Goal: Information Seeking & Learning: Check status

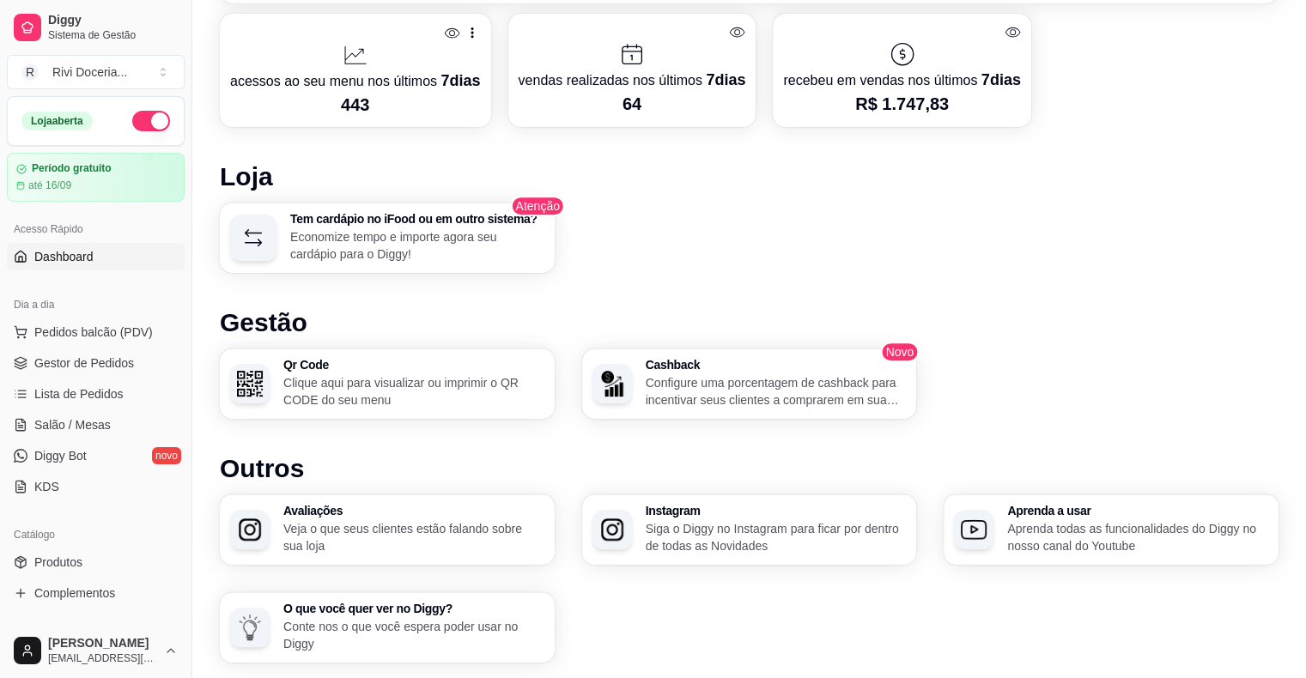
scroll to position [797, 0]
click at [89, 370] on span "Gestor de Pedidos" at bounding box center [84, 363] width 100 height 17
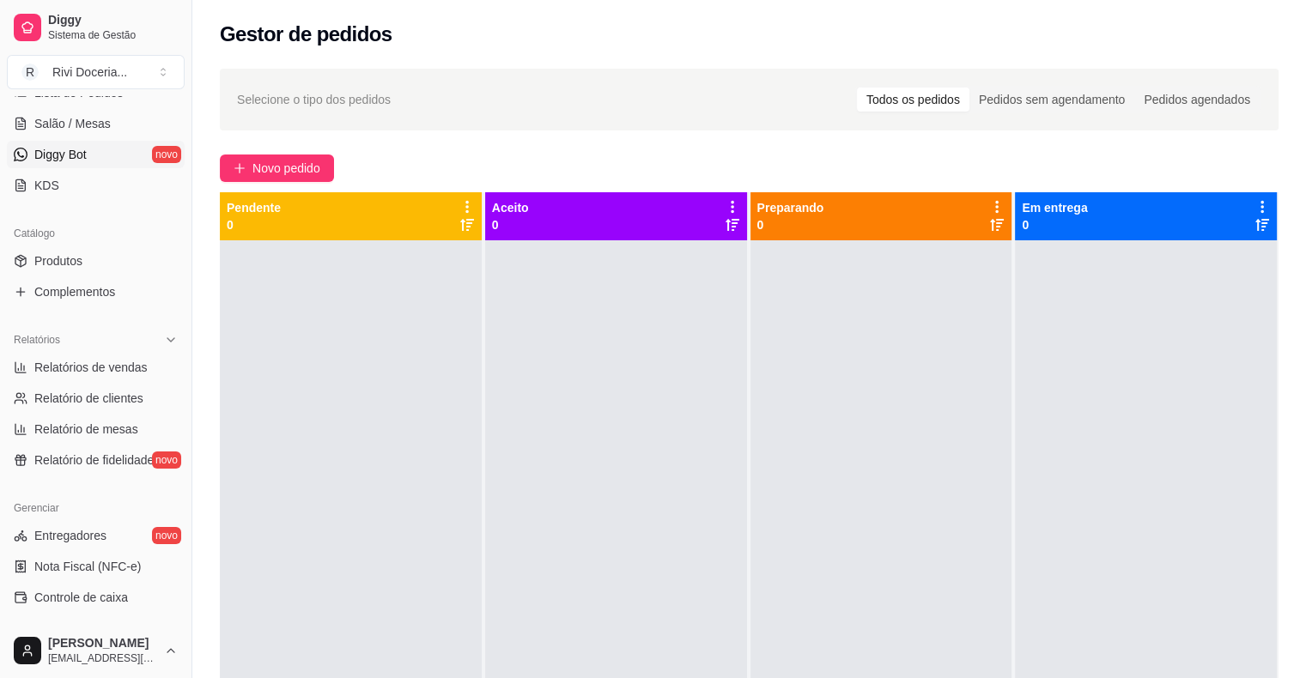
click at [93, 457] on span "Relatório de fidelidade" at bounding box center [93, 460] width 119 height 17
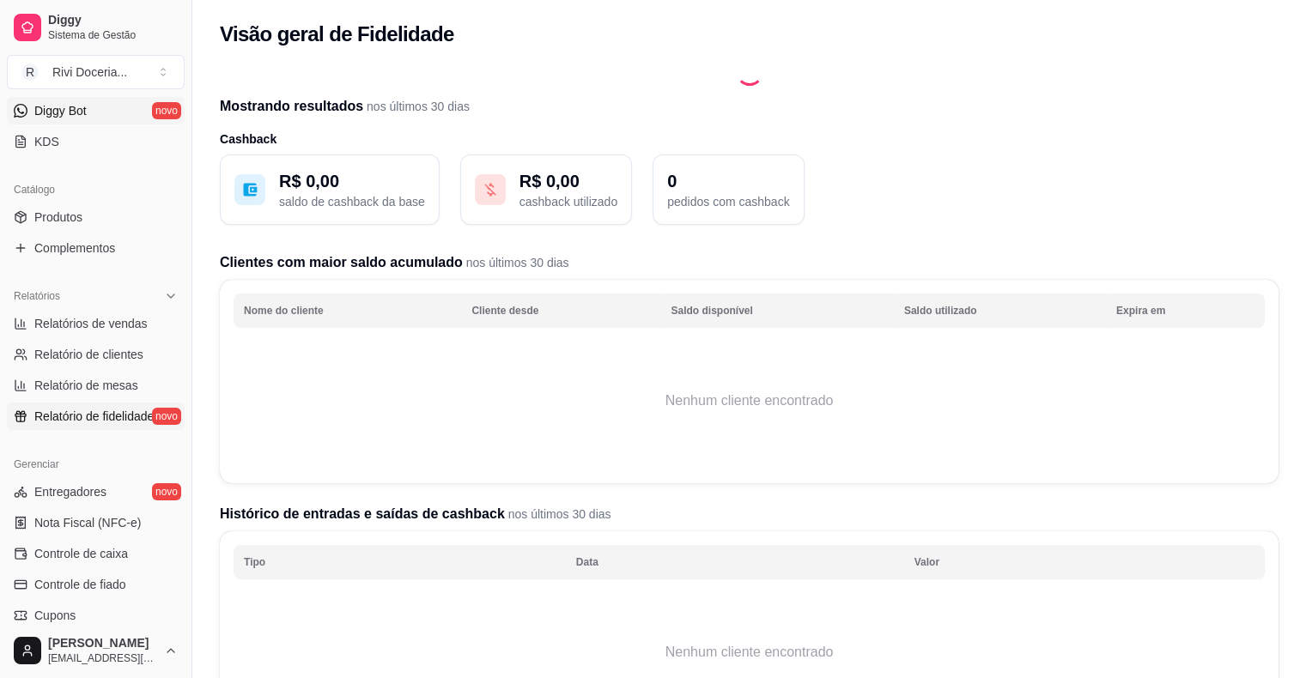
scroll to position [361, 0]
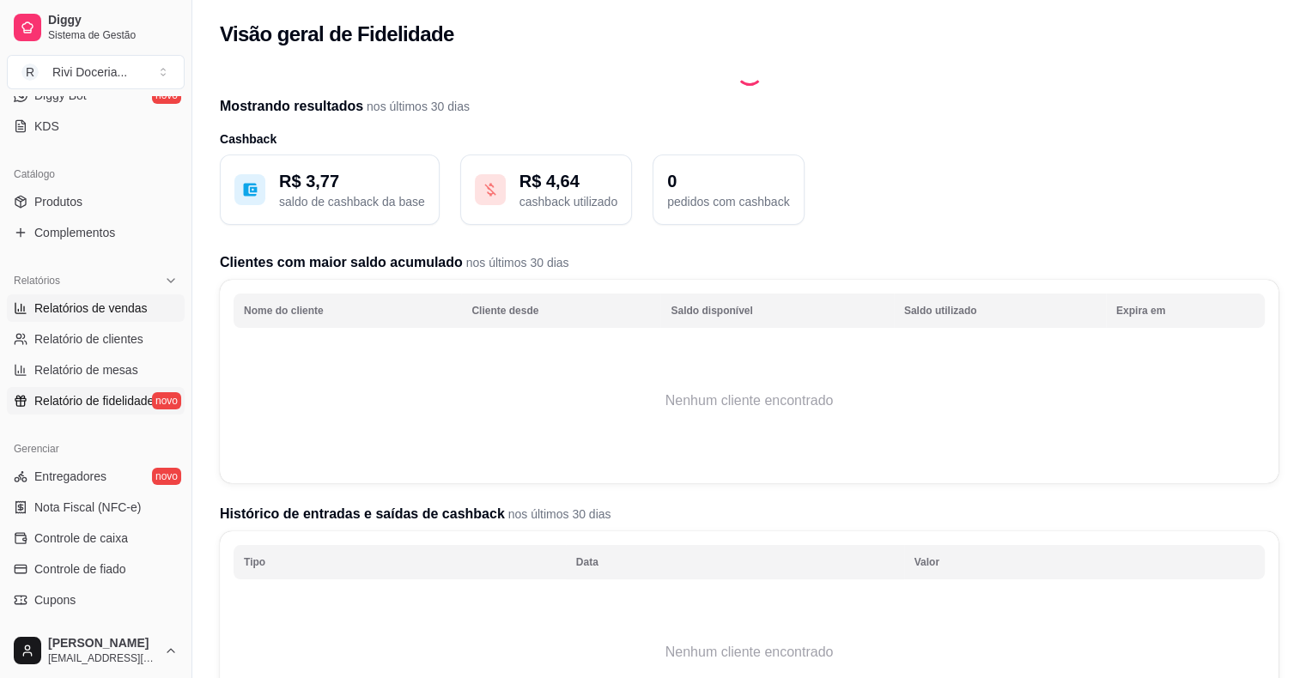
click at [80, 310] on span "Relatórios de vendas" at bounding box center [90, 308] width 113 height 17
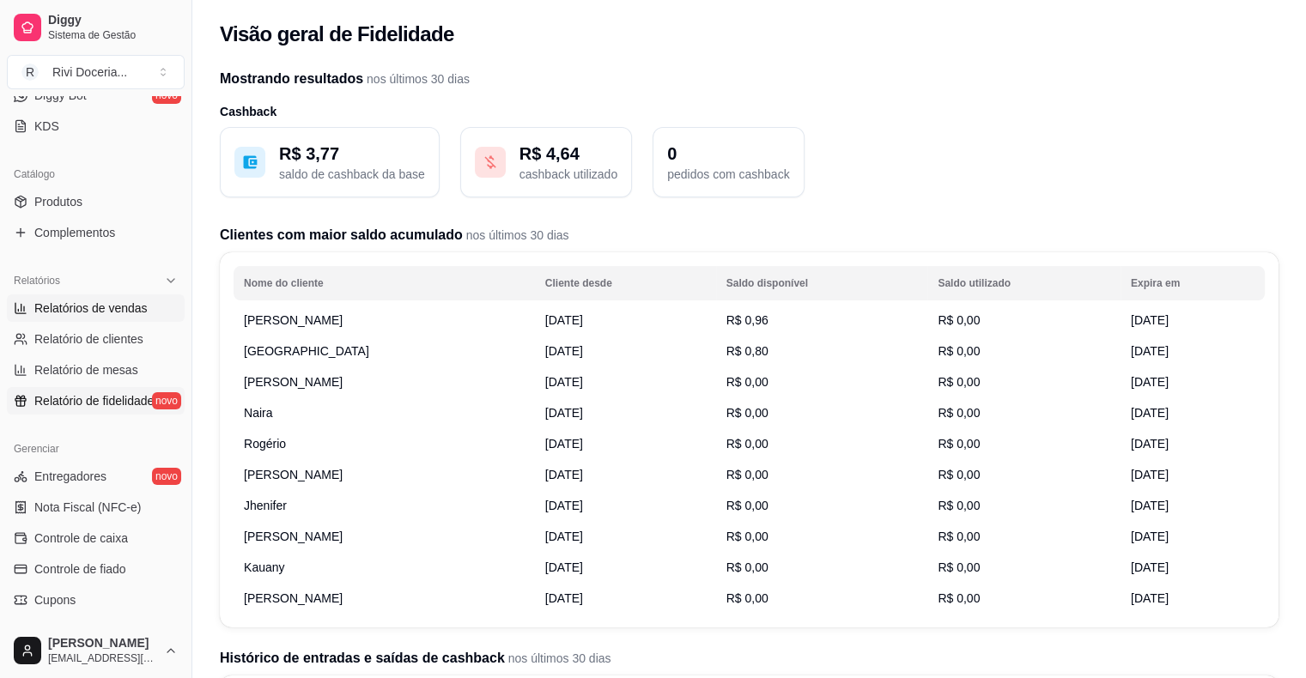
select select "ALL"
select select "0"
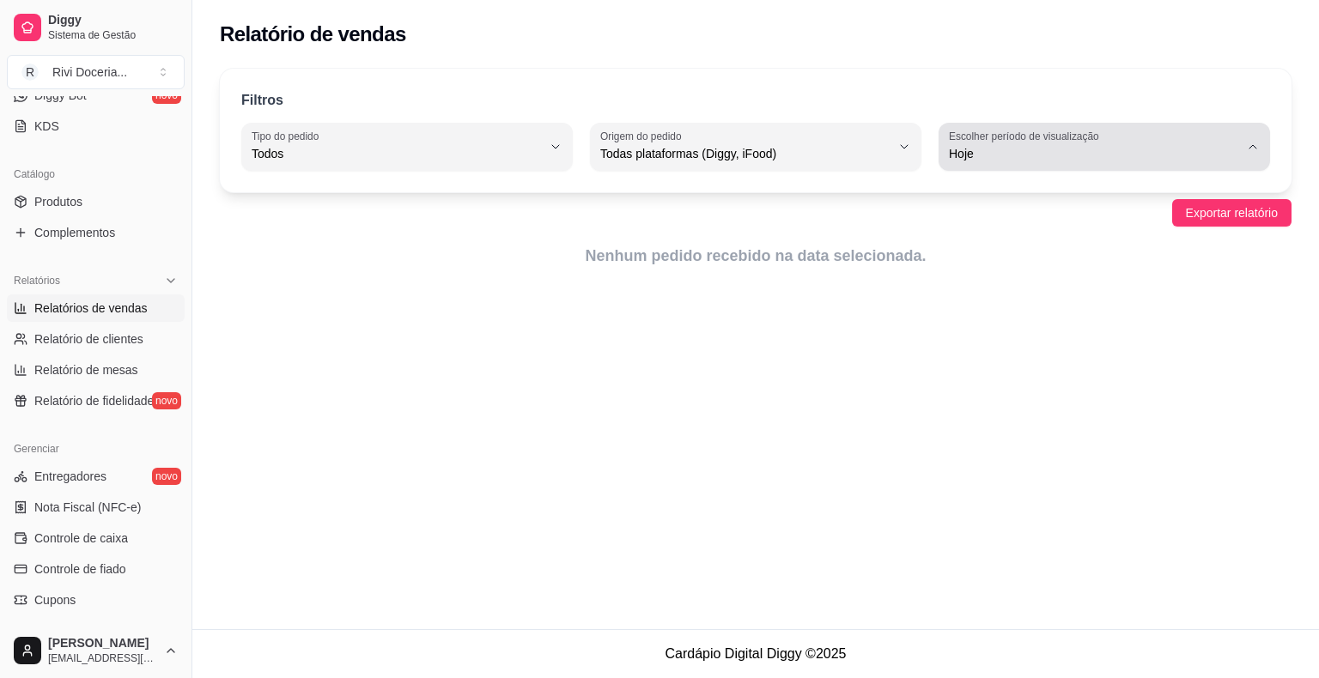
click at [1062, 155] on span "Hoje" at bounding box center [1094, 153] width 290 height 17
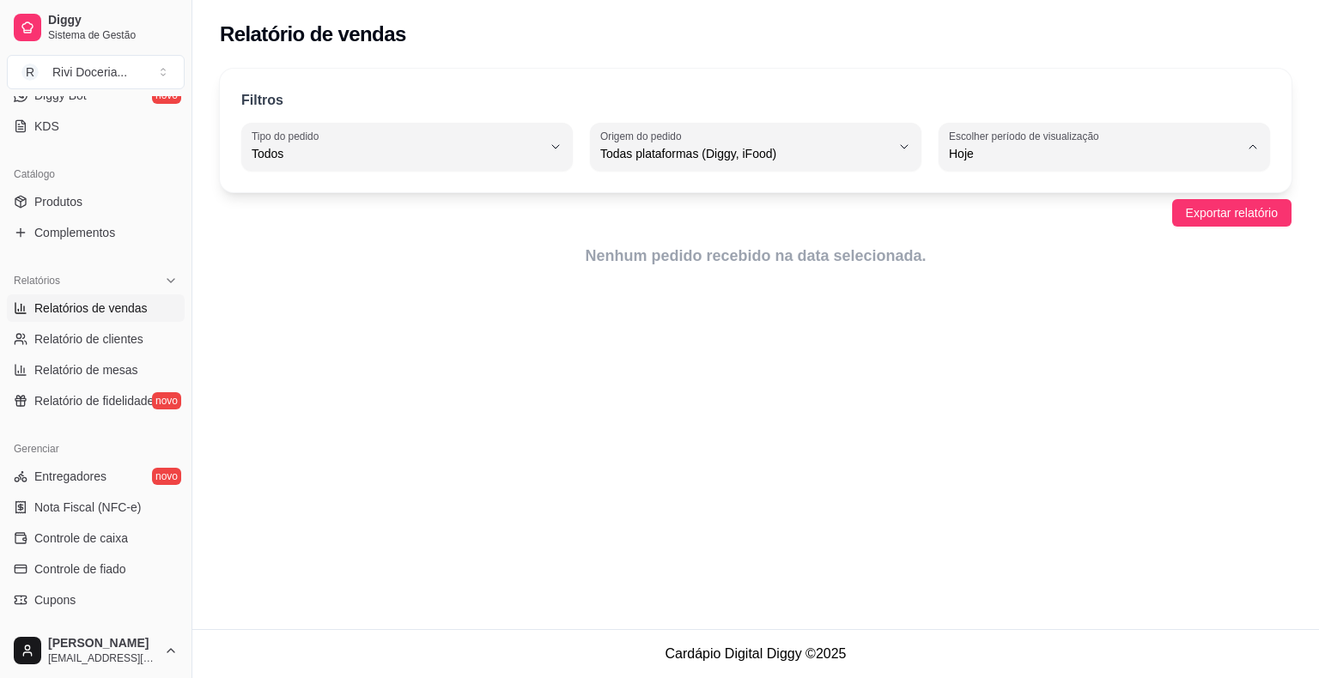
click at [1012, 230] on span "Ontem" at bounding box center [1096, 222] width 276 height 16
type input "1"
select select "1"
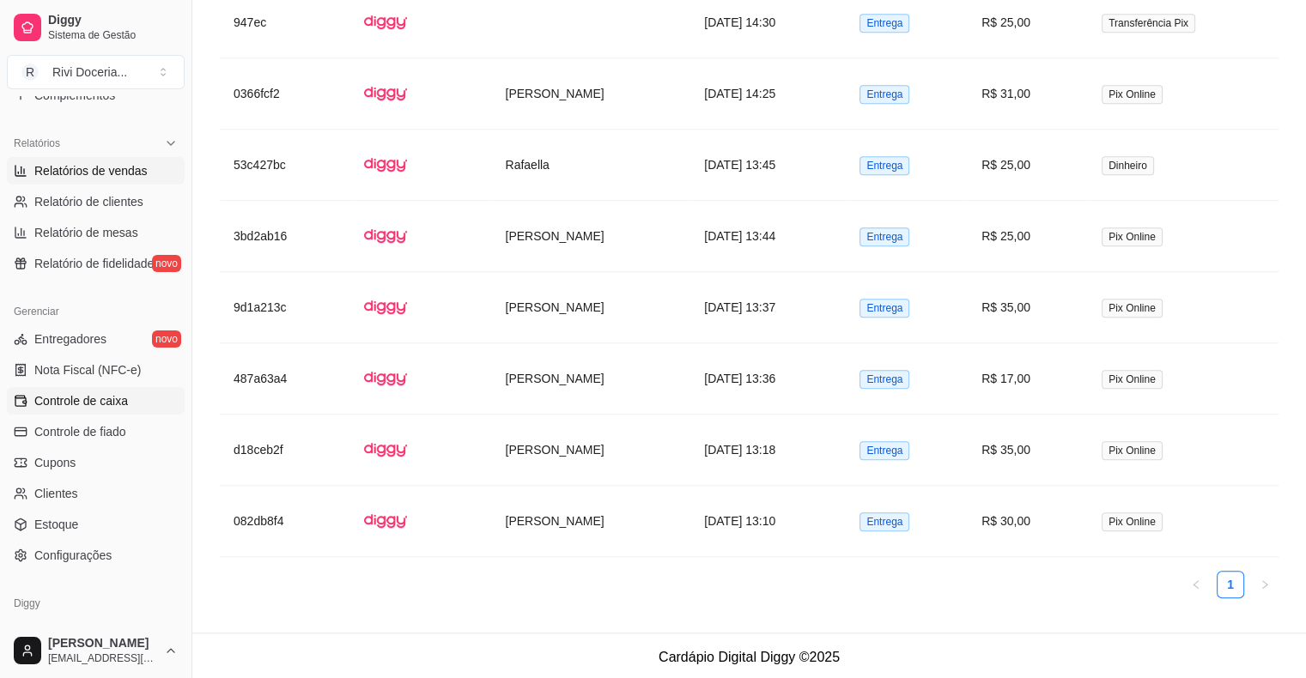
scroll to position [557, 0]
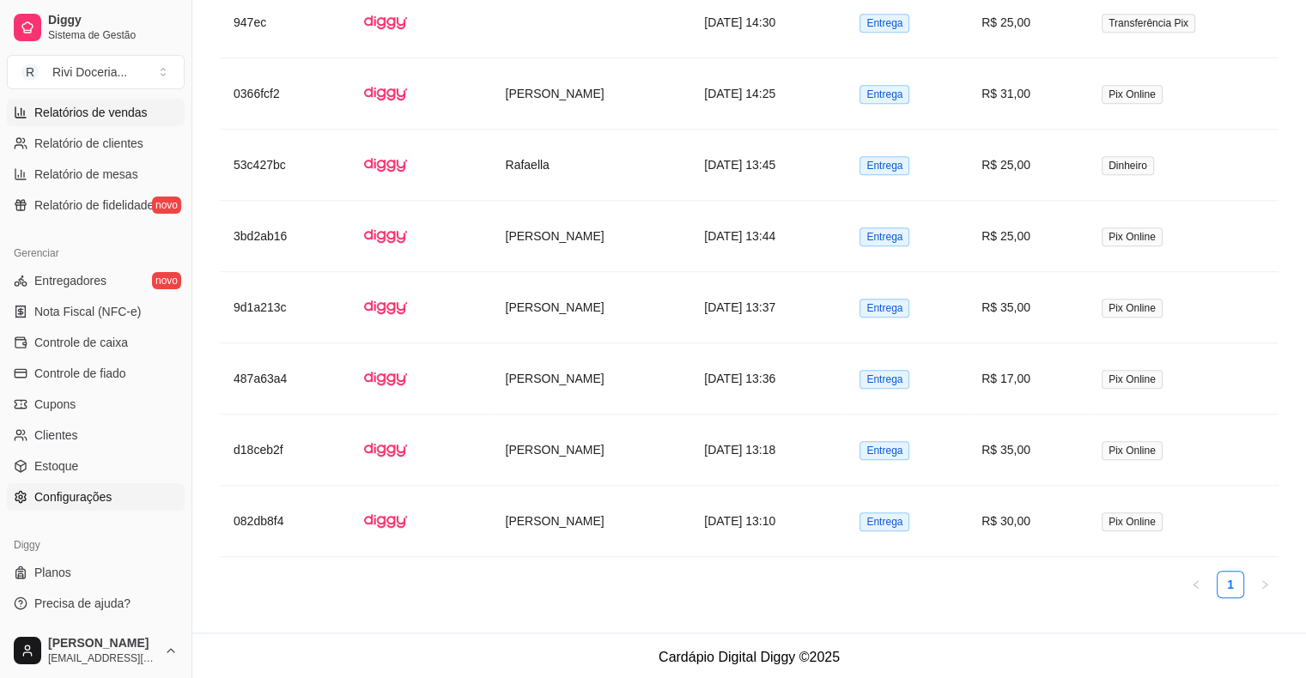
click at [90, 493] on span "Configurações" at bounding box center [72, 497] width 77 height 17
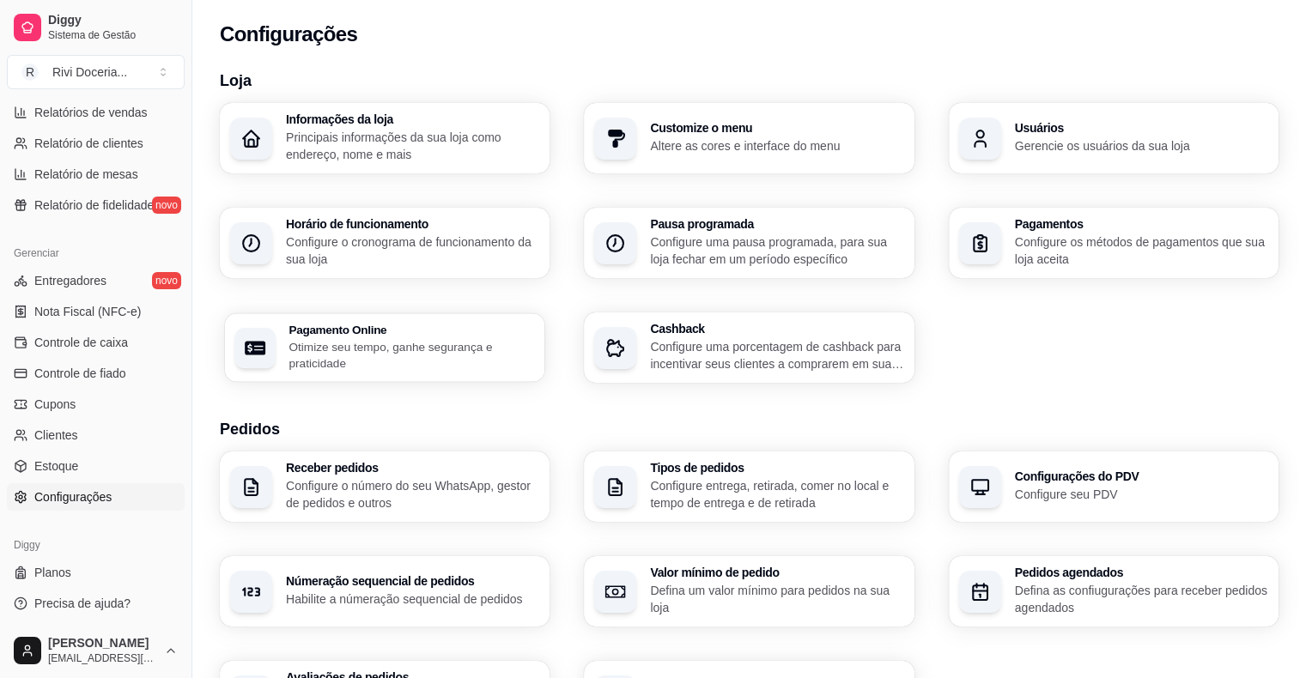
click at [467, 327] on h3 "Pagamento Online" at bounding box center [412, 330] width 246 height 12
select select "4.98"
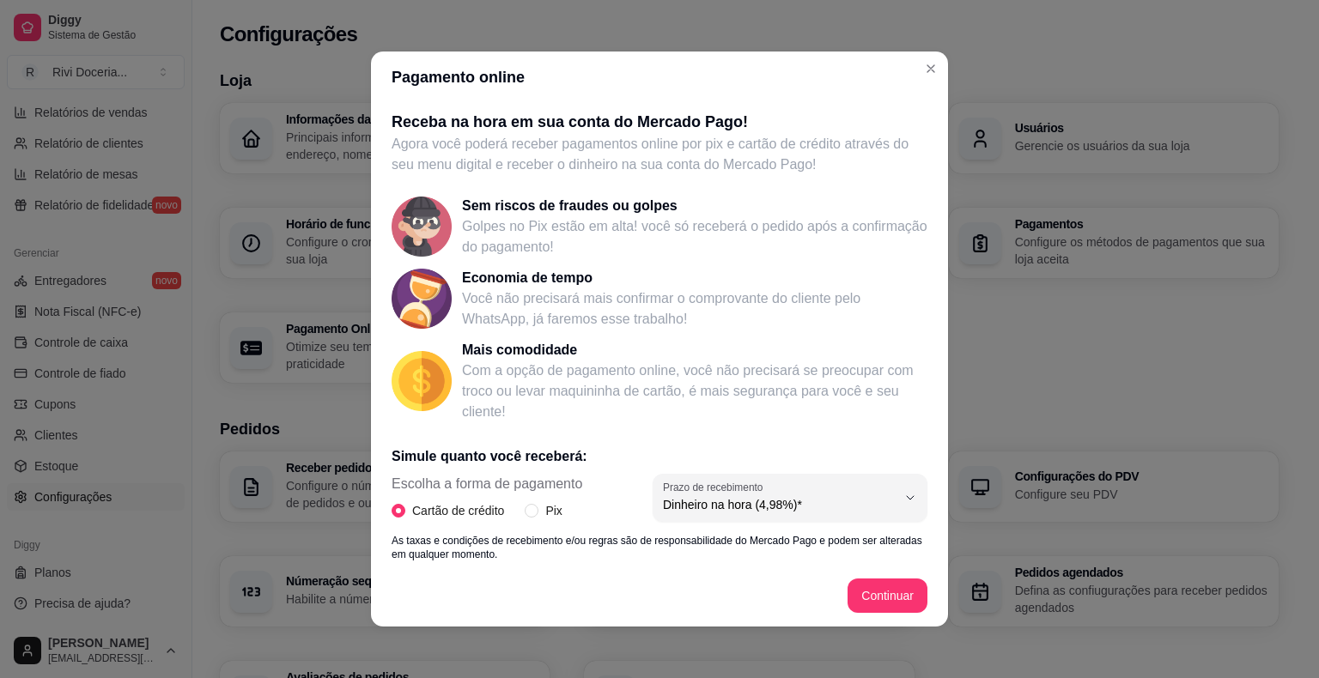
scroll to position [228, 0]
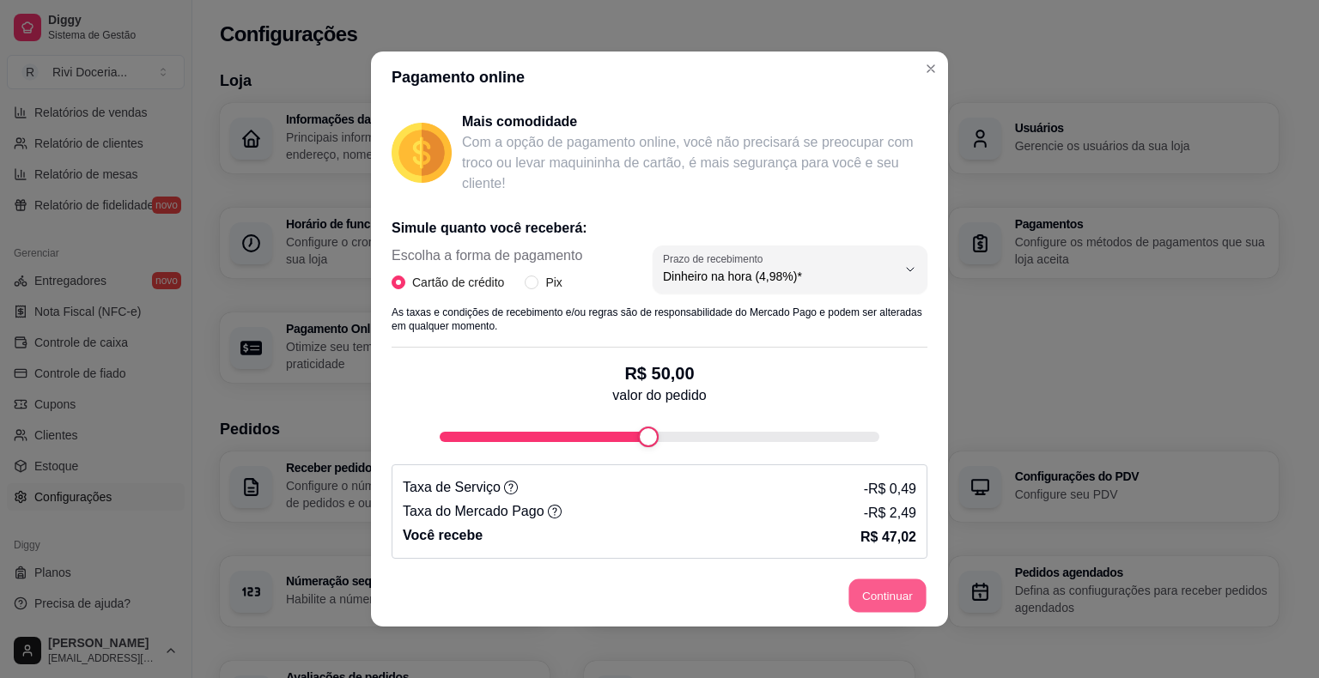
click at [883, 600] on button "Continuar" at bounding box center [887, 596] width 77 height 33
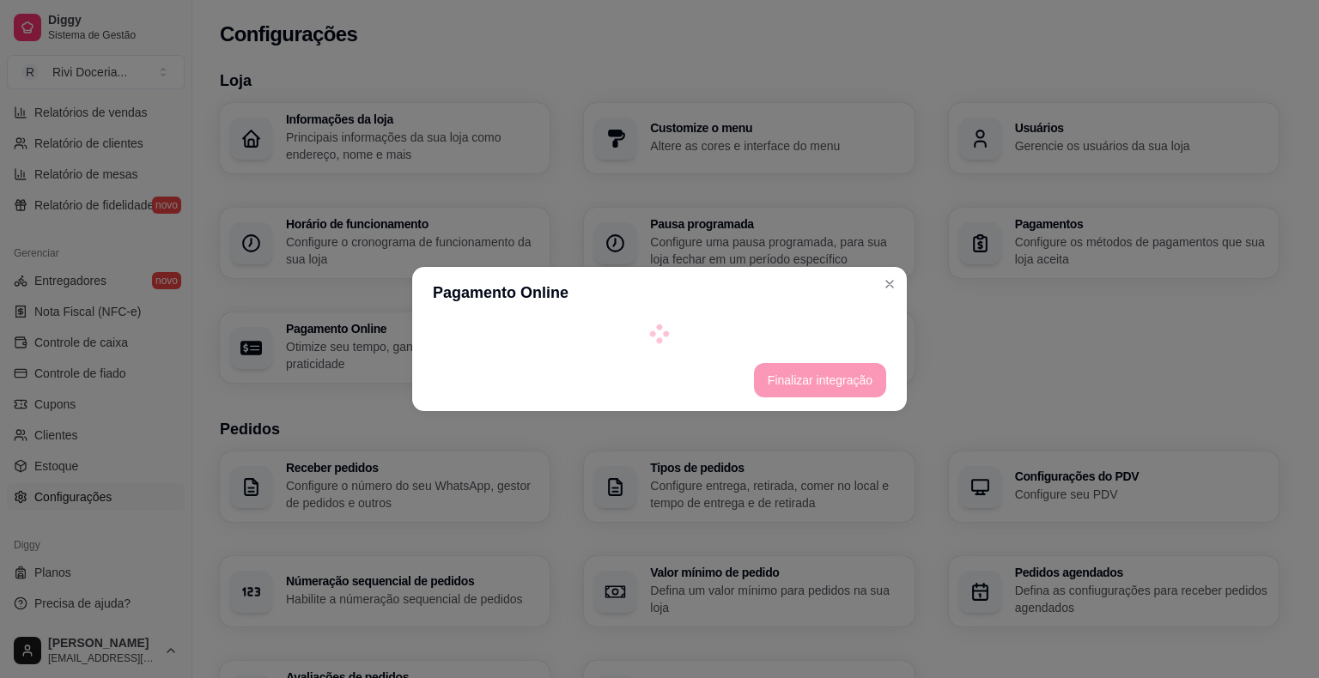
select select "4.98"
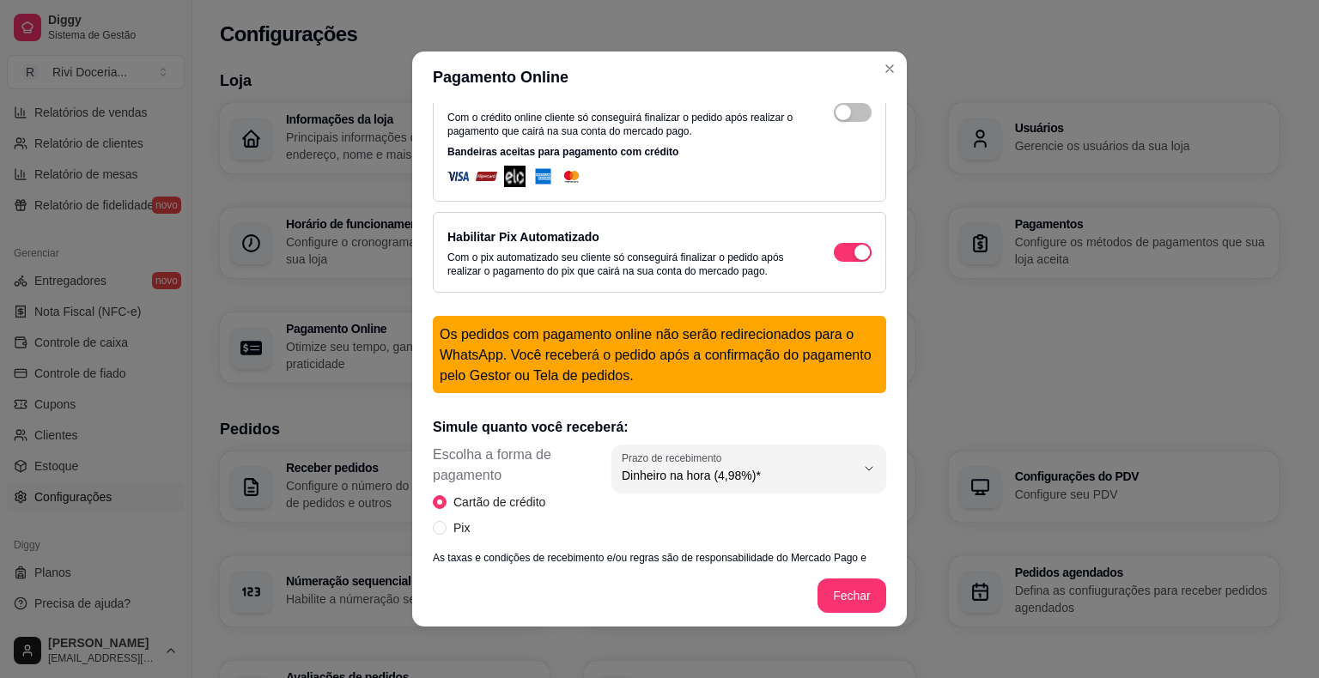
scroll to position [0, 0]
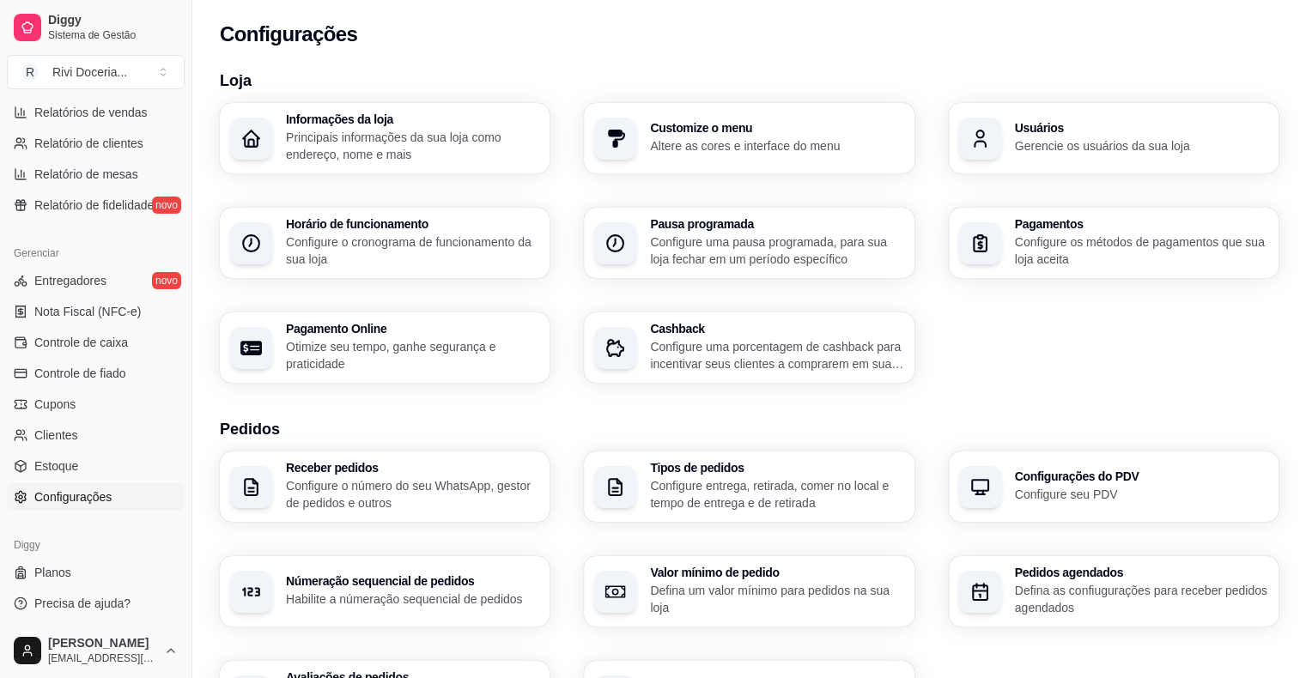
click at [1081, 249] on p "Configure os métodos de pagamentos que sua loja aceita" at bounding box center [1141, 251] width 253 height 34
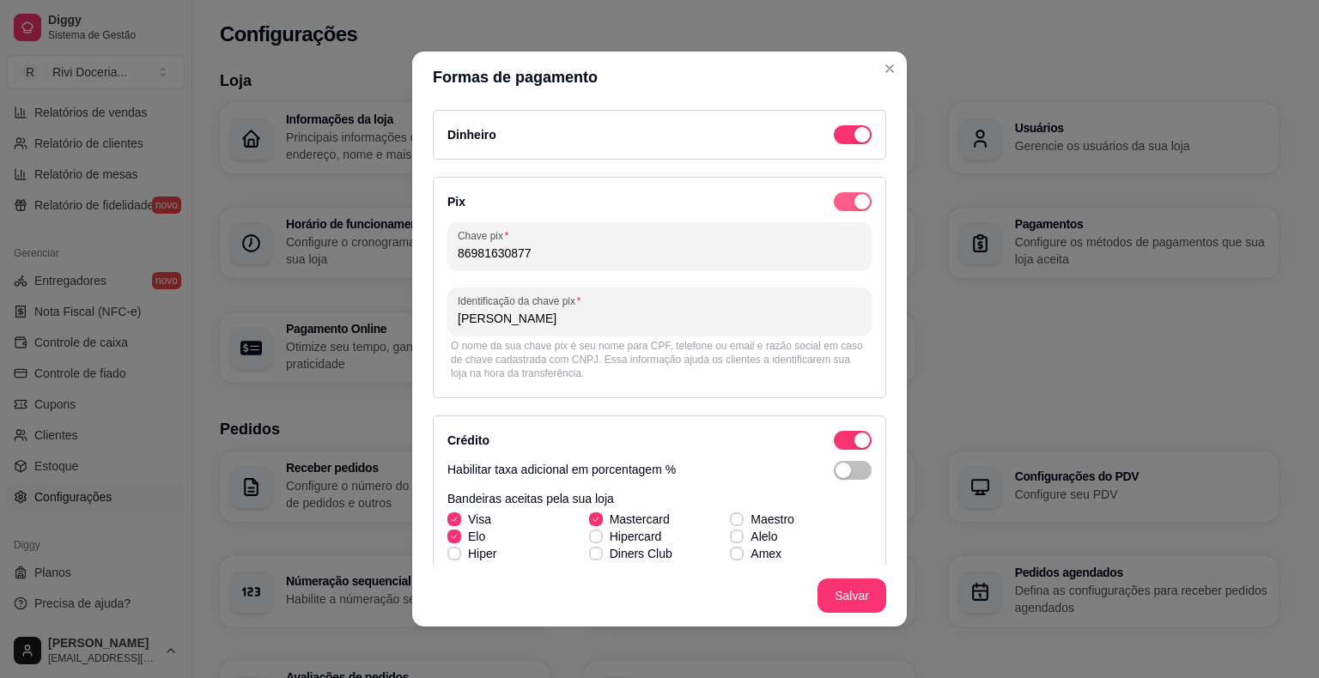
click at [855, 143] on div "button" at bounding box center [862, 134] width 15 height 15
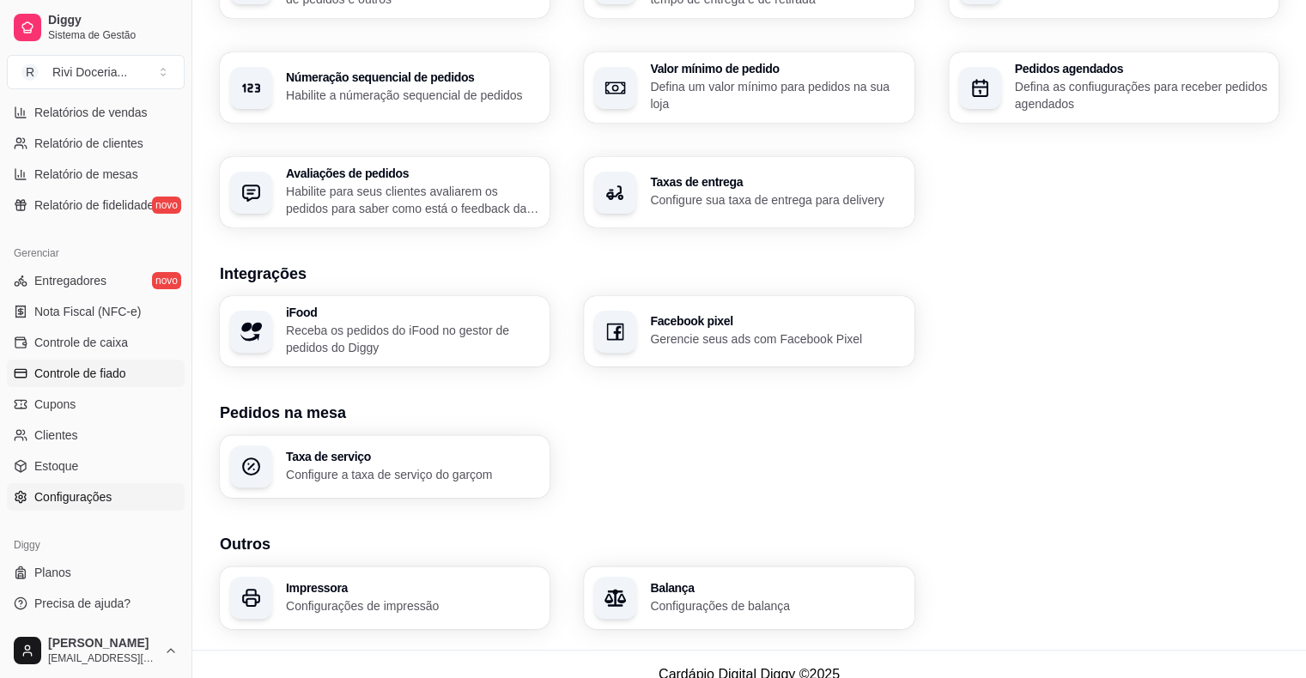
scroll to position [508, 0]
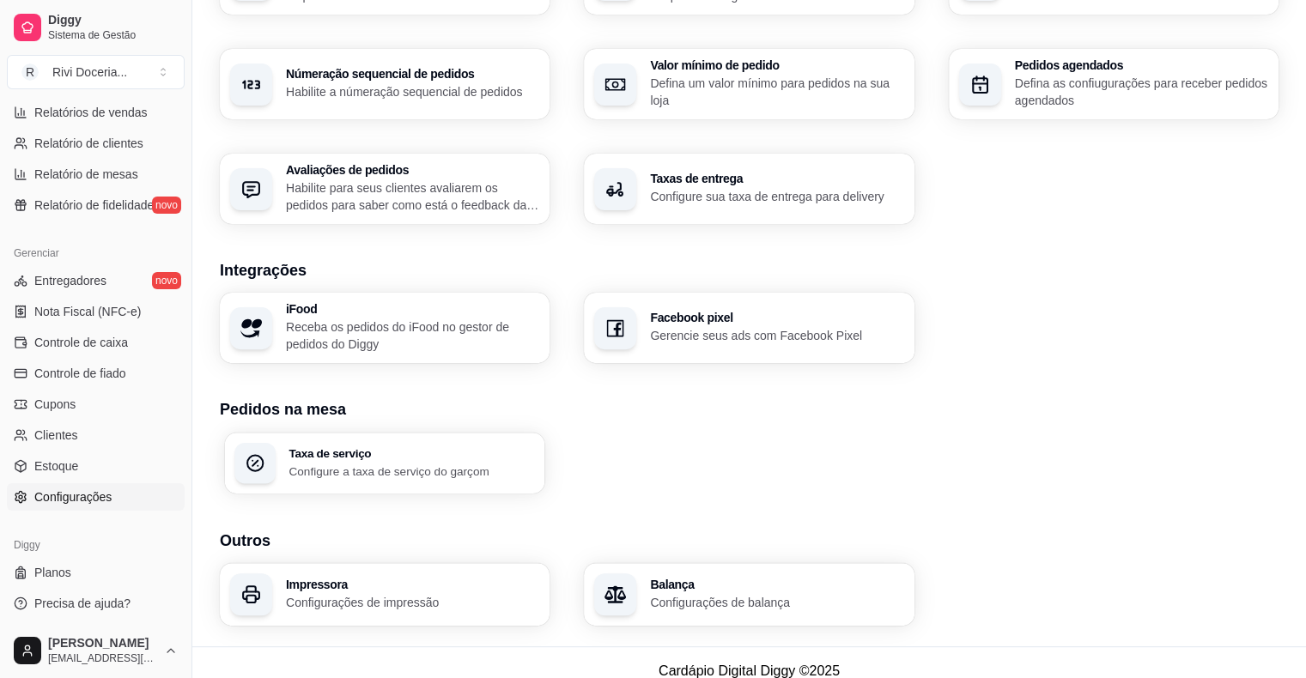
click at [314, 456] on h3 "Taxa de serviço" at bounding box center [412, 453] width 246 height 12
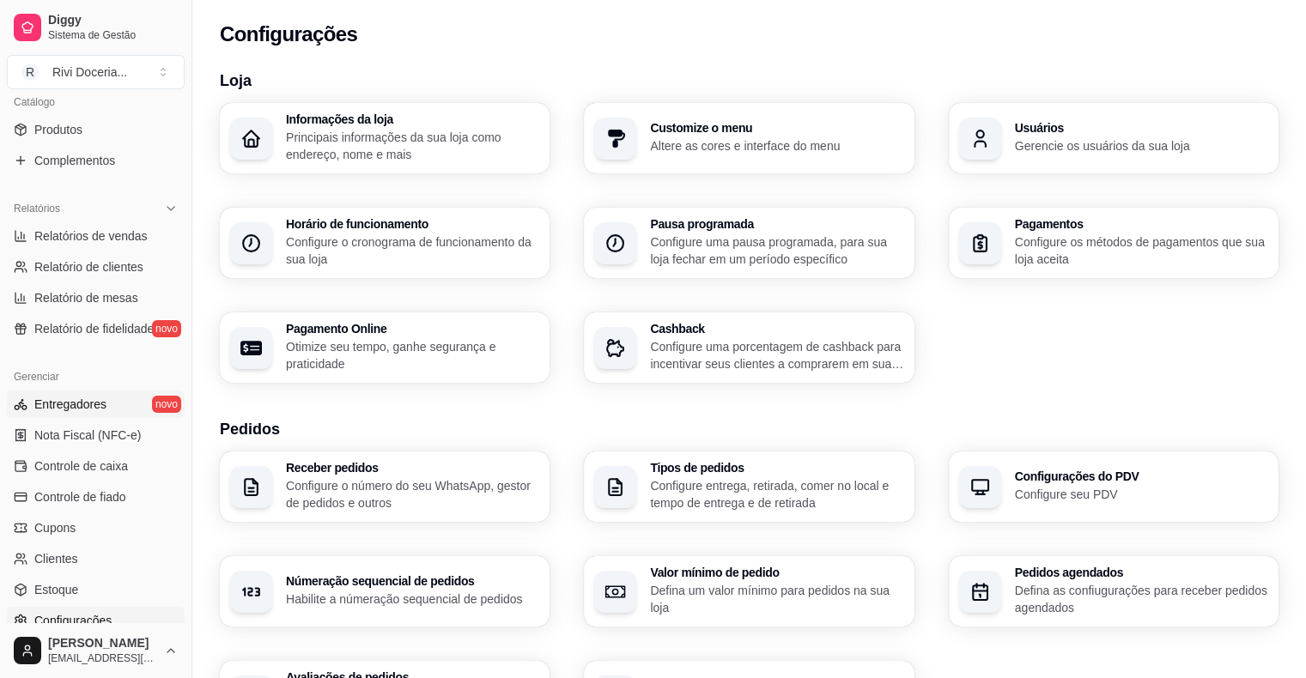
scroll to position [433, 0]
click at [164, 204] on icon at bounding box center [171, 209] width 14 height 14
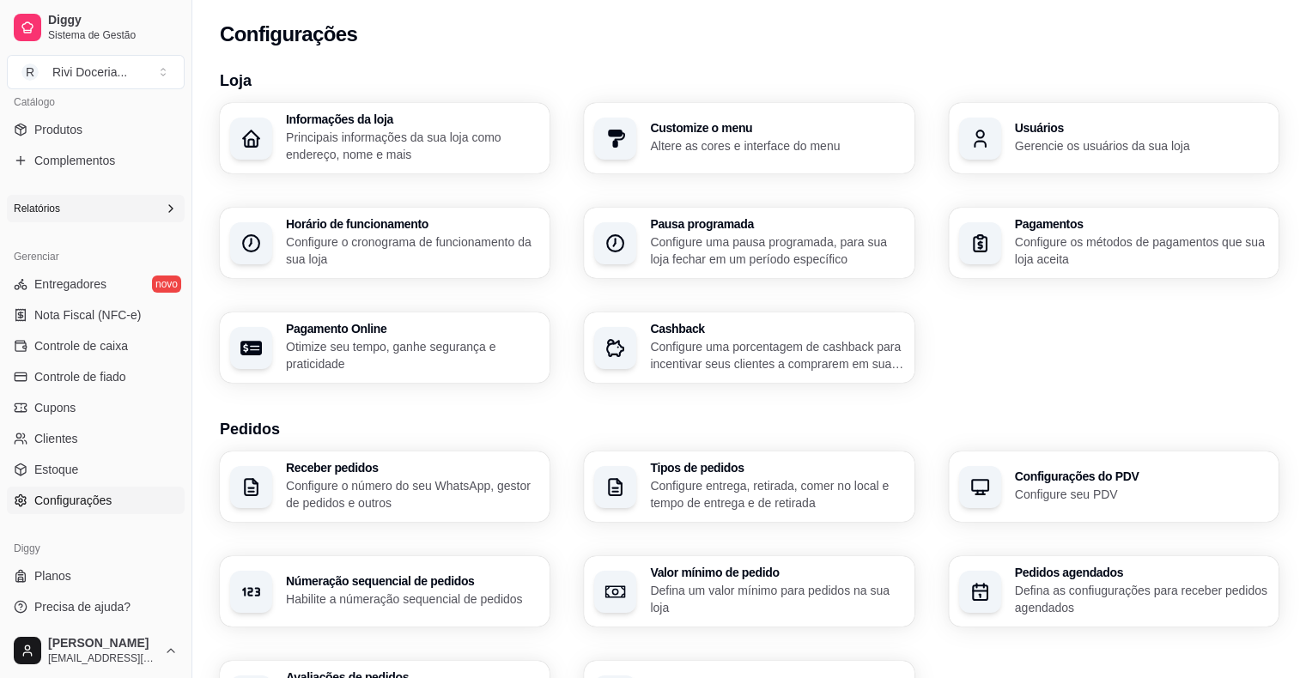
click at [164, 204] on icon at bounding box center [171, 209] width 14 height 14
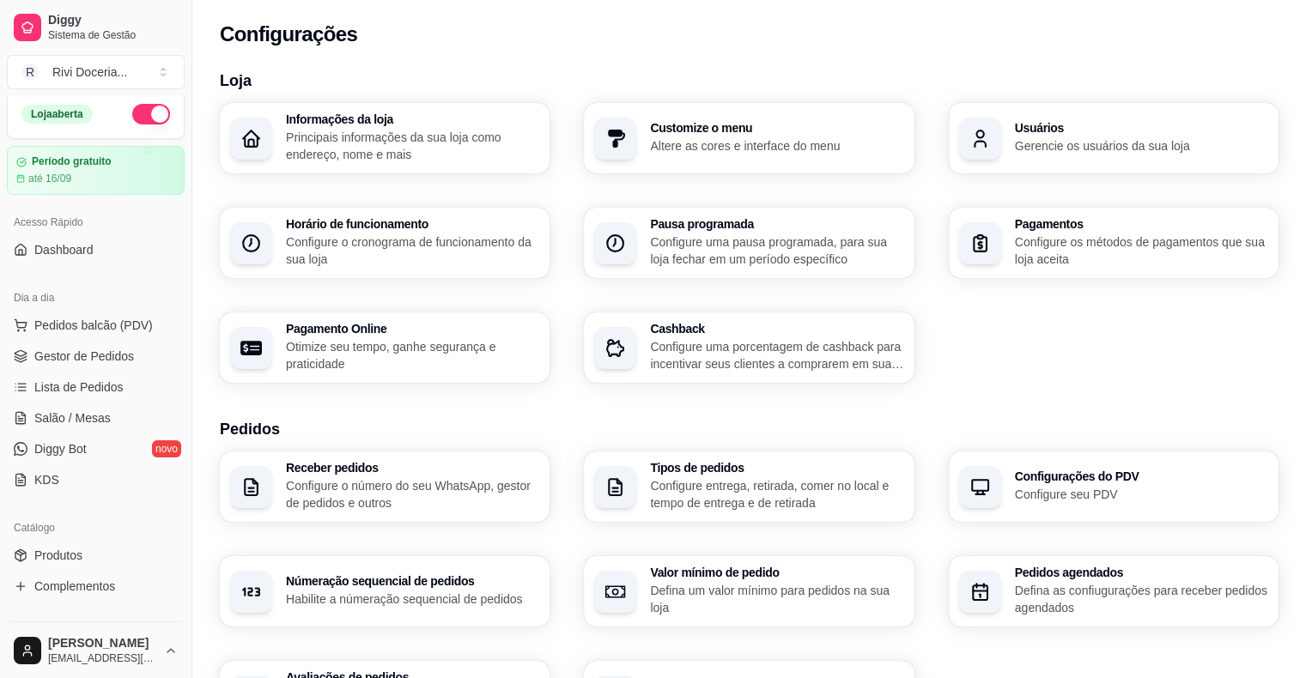
scroll to position [0, 0]
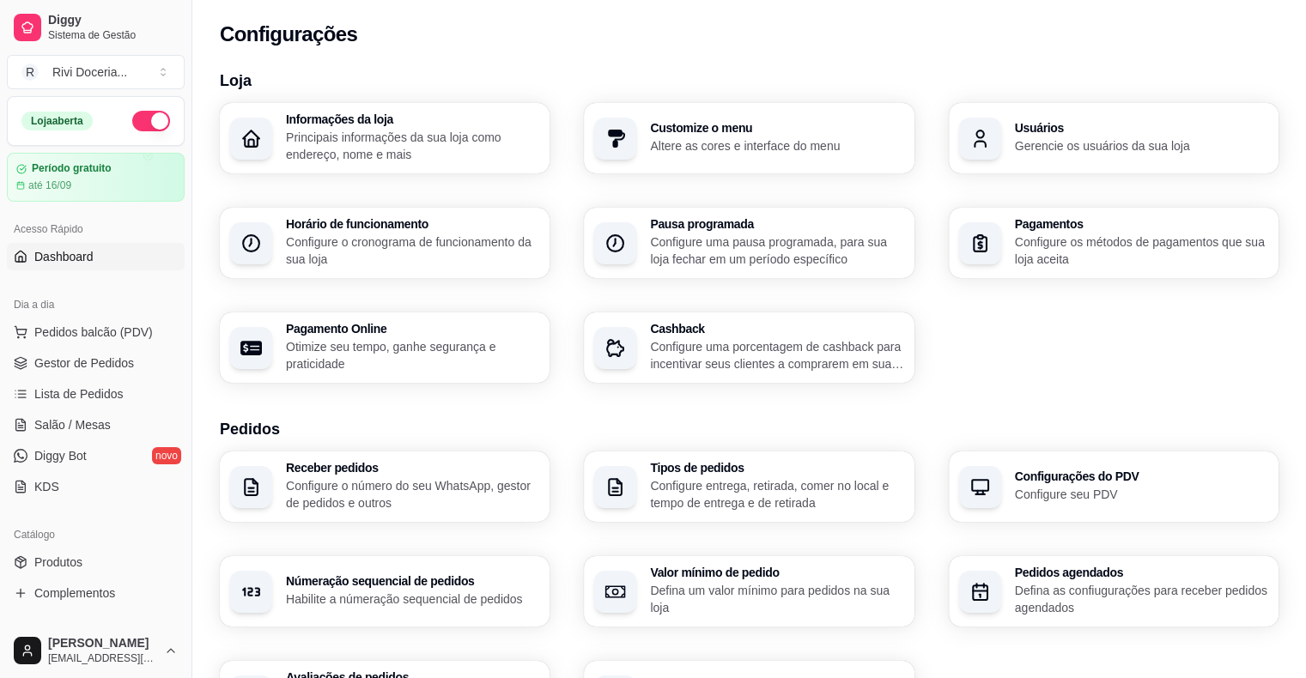
click at [88, 251] on span "Dashboard" at bounding box center [63, 256] width 59 height 17
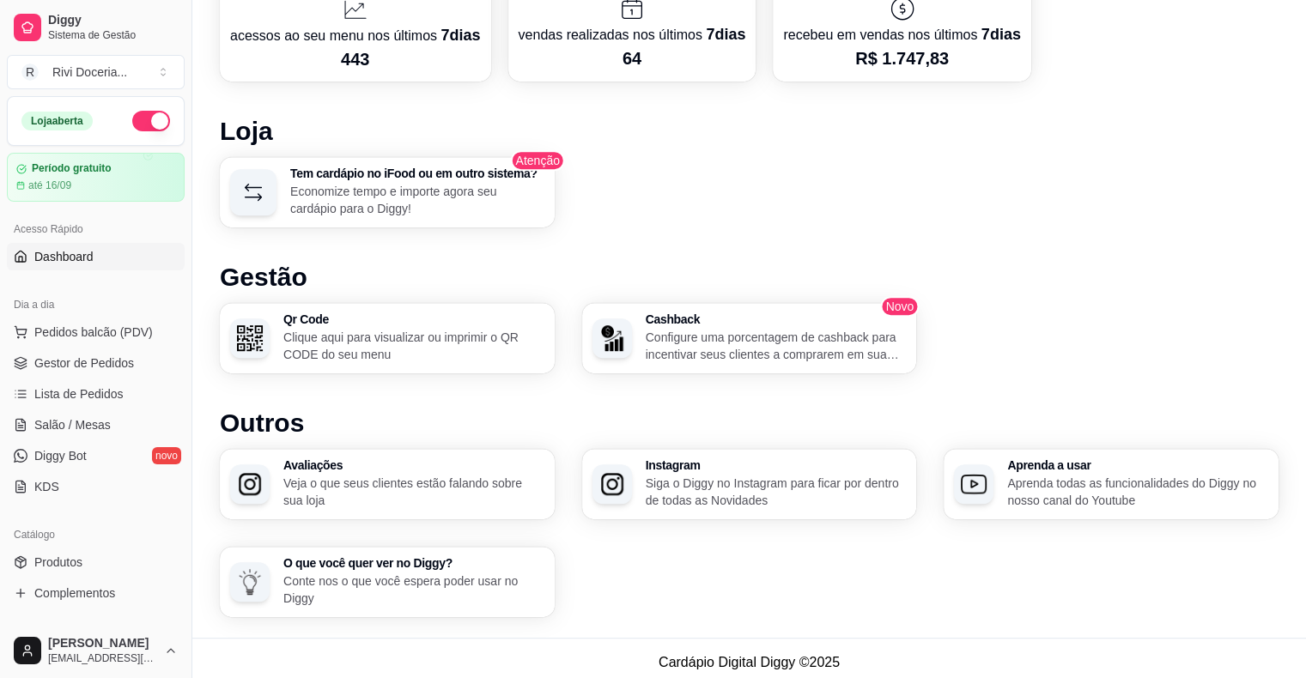
scroll to position [849, 0]
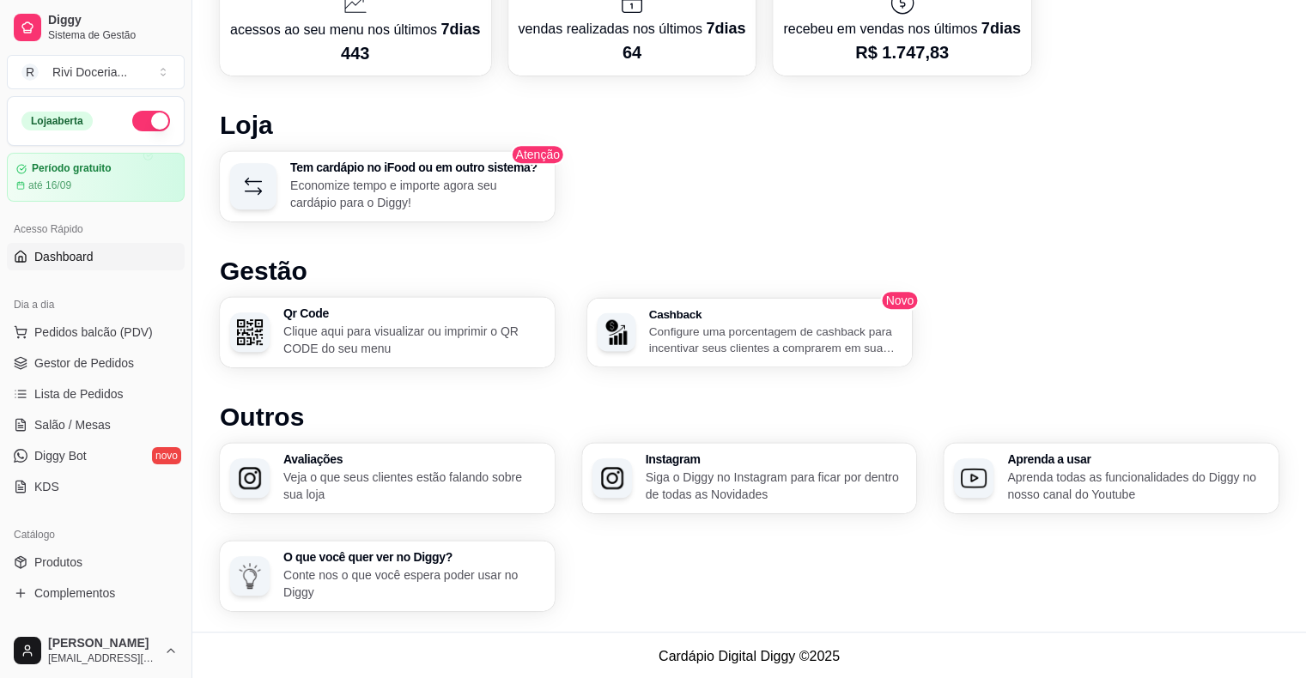
click at [725, 325] on p "Configure uma porcentagem de cashback para incentivar seus clientes a comprarem…" at bounding box center [774, 339] width 253 height 33
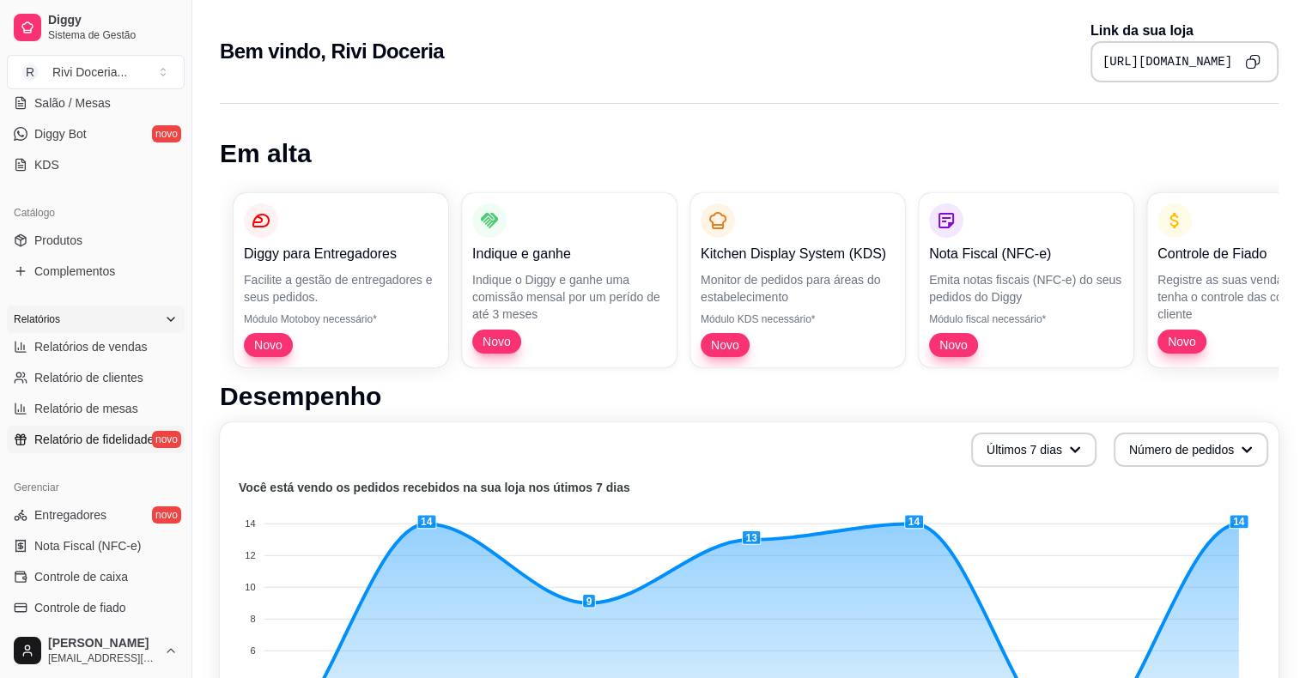
scroll to position [325, 0]
click at [90, 425] on link "Relatório de fidelidade novo" at bounding box center [96, 436] width 178 height 27
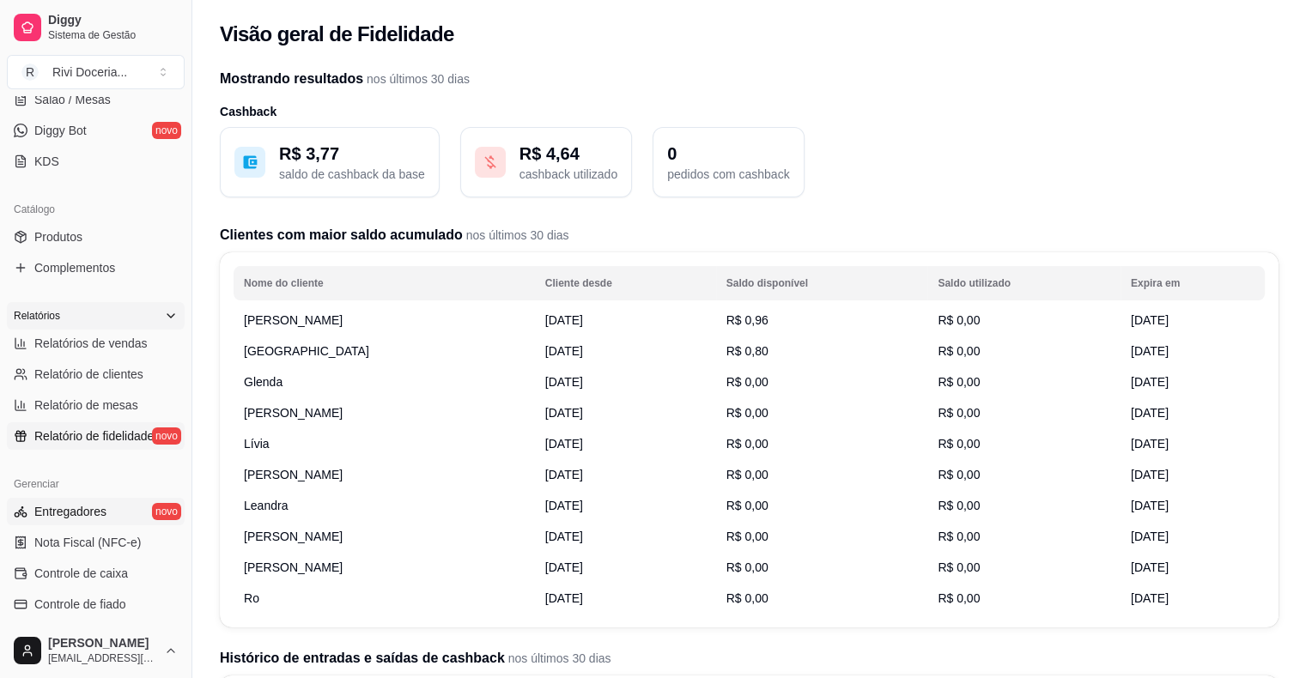
click at [96, 503] on span "Entregadores" at bounding box center [70, 511] width 72 height 17
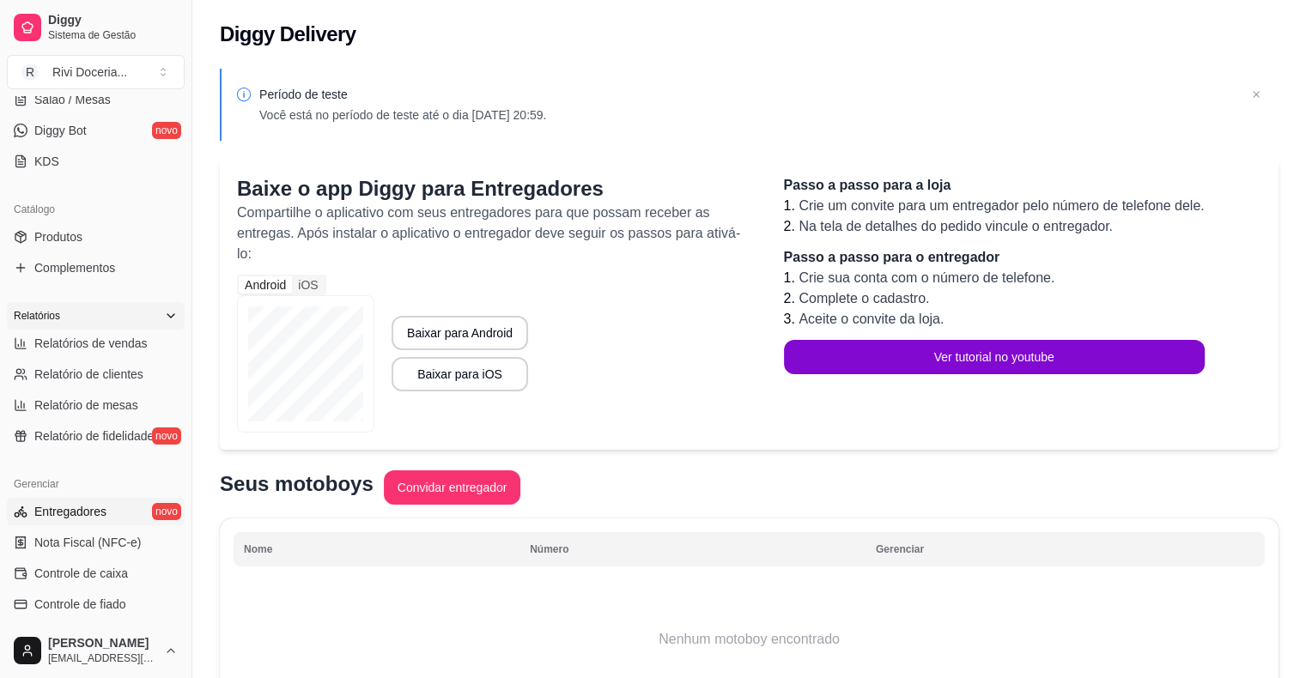
scroll to position [113, 0]
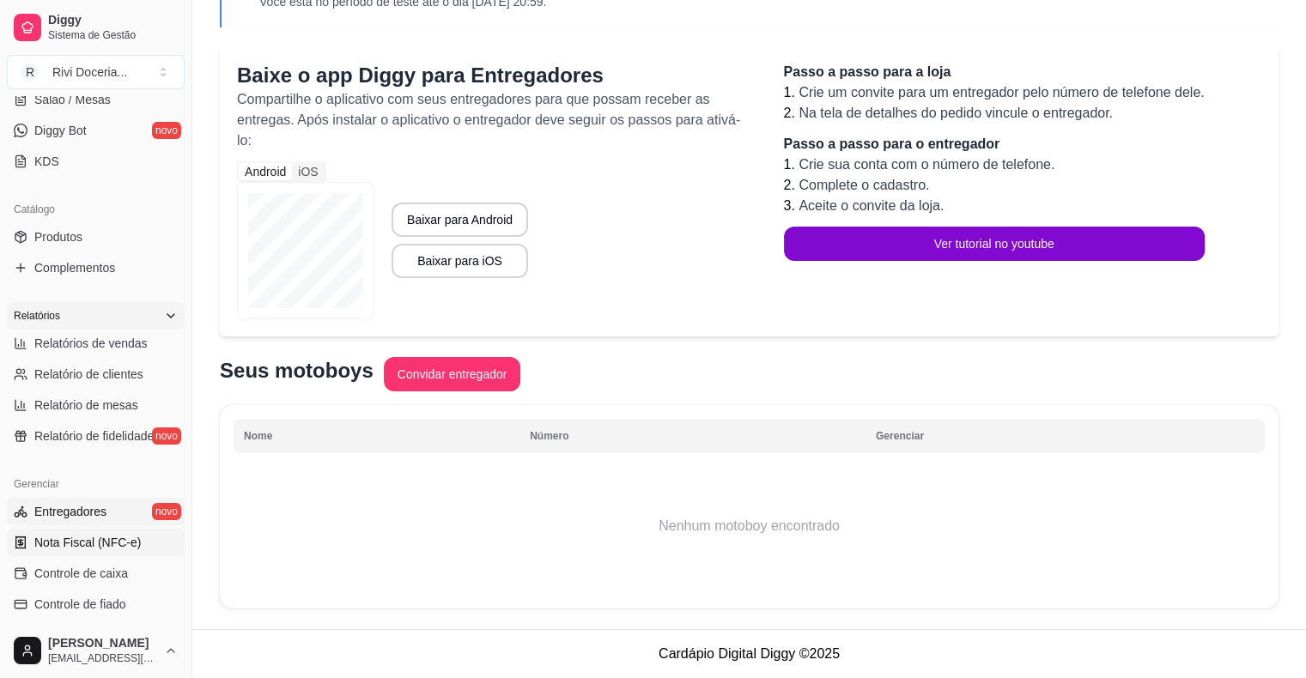
click at [96, 551] on link "Nota Fiscal (NFC-e)" at bounding box center [96, 542] width 178 height 27
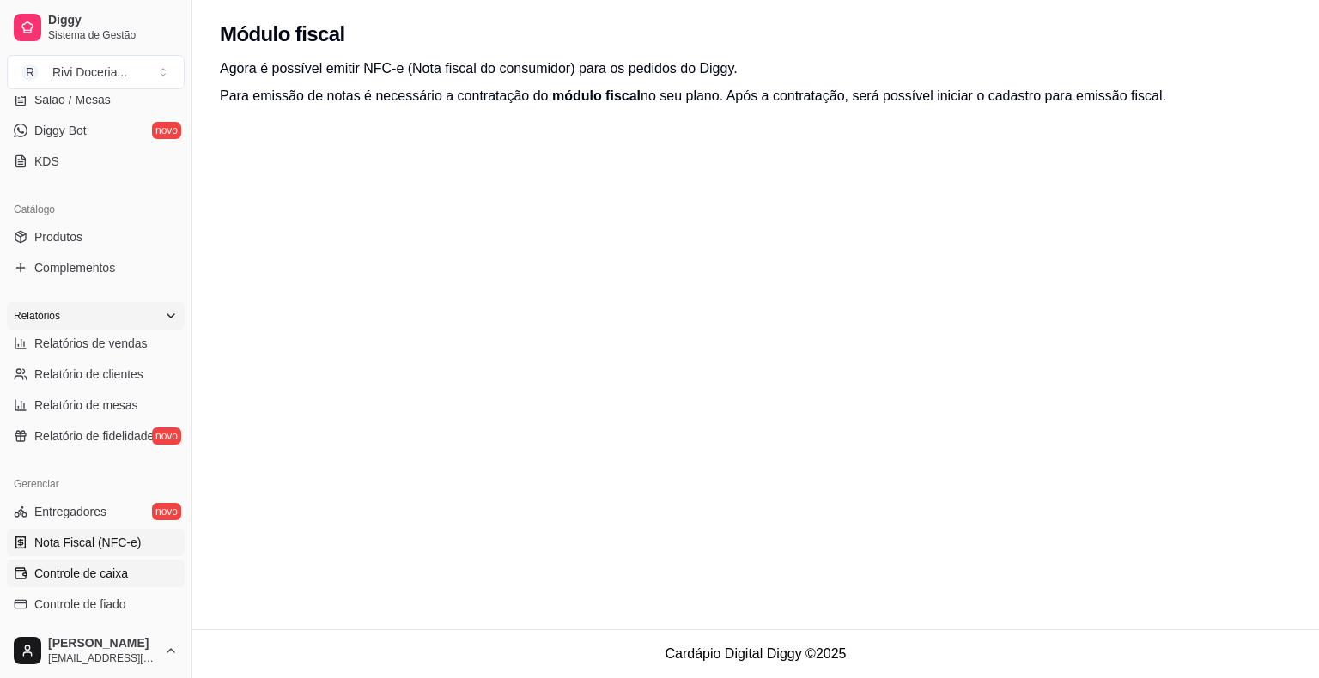
click at [87, 582] on link "Controle de caixa" at bounding box center [96, 573] width 178 height 27
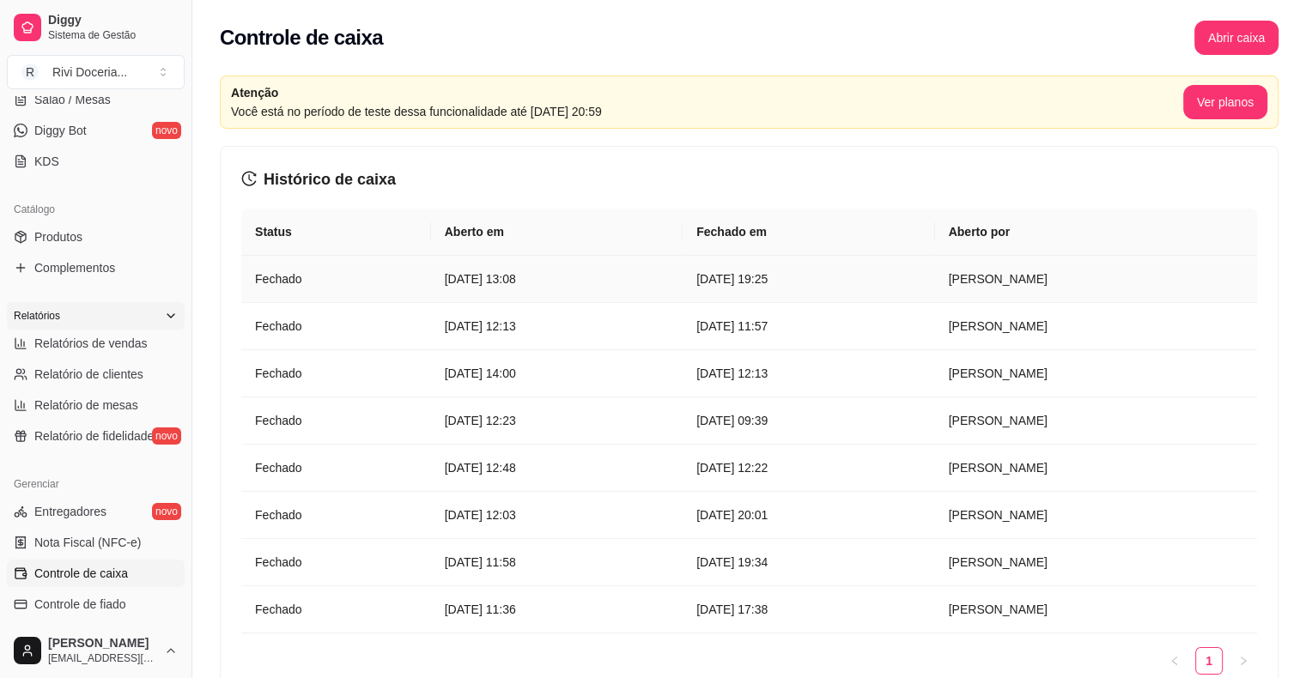
click at [556, 270] on article "[DATE] 13:08" at bounding box center [557, 279] width 224 height 19
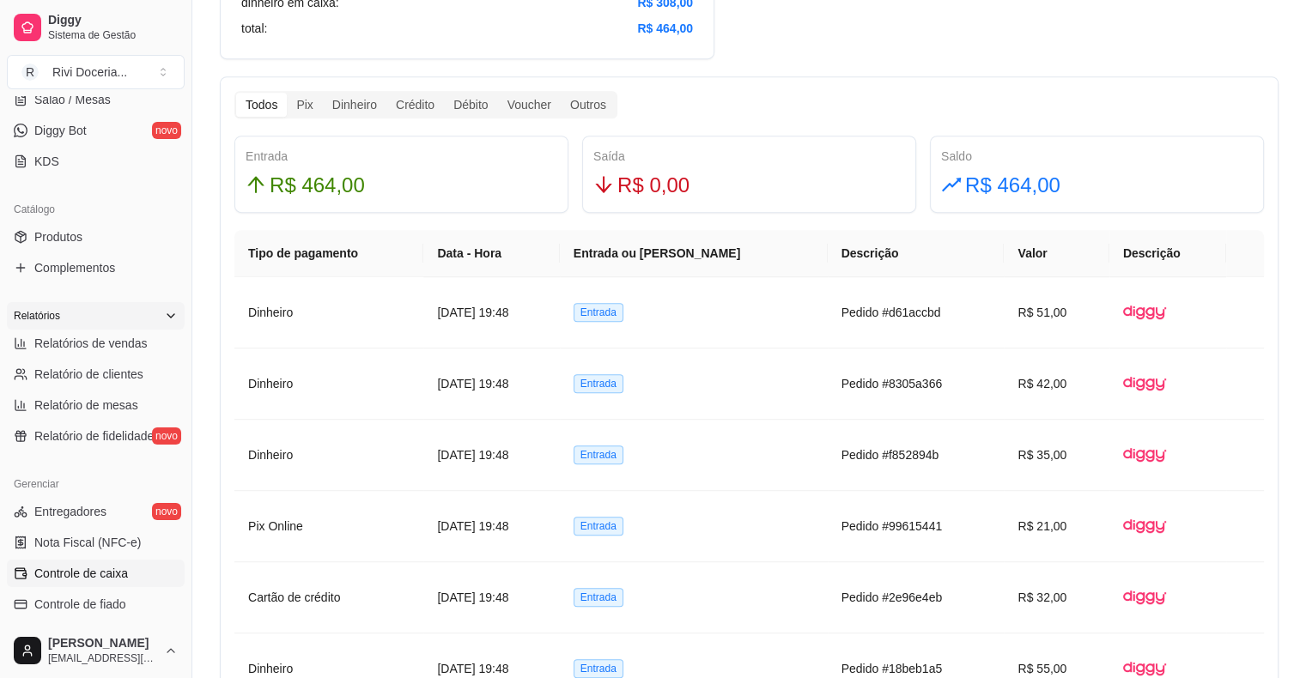
scroll to position [936, 0]
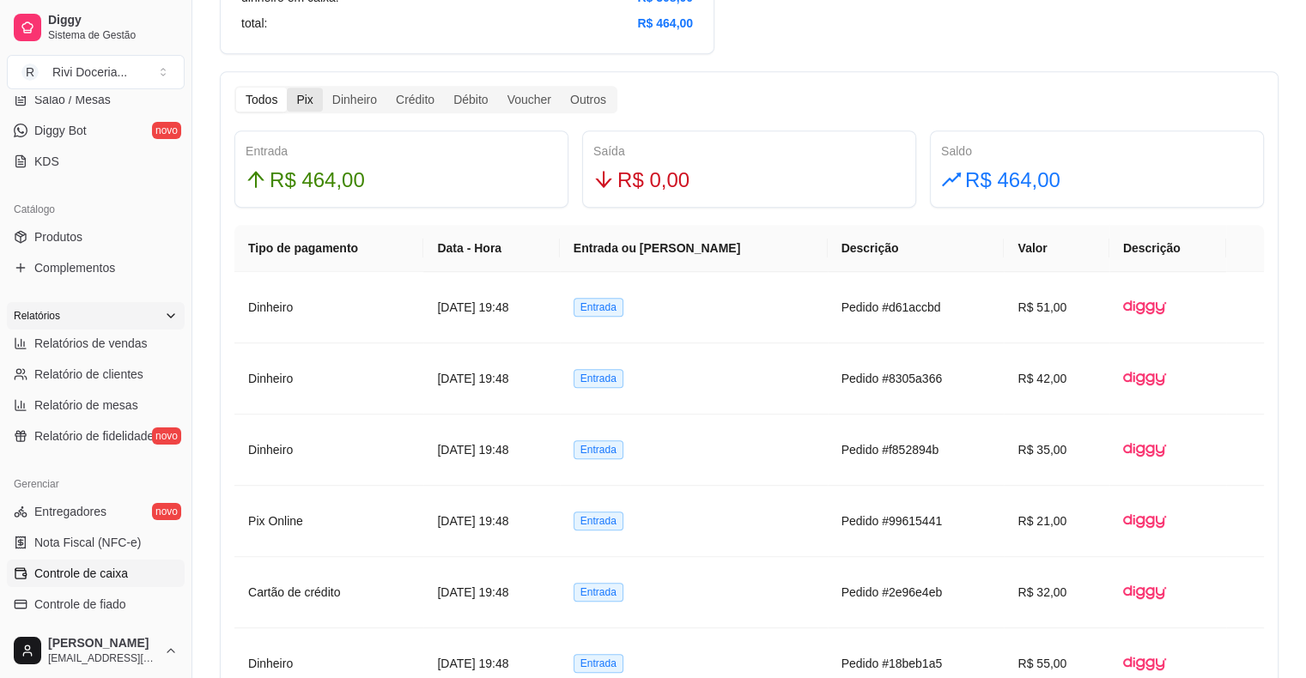
click at [304, 103] on div "Pix" at bounding box center [304, 100] width 35 height 24
click at [287, 88] on input "Pix" at bounding box center [287, 88] width 0 height 0
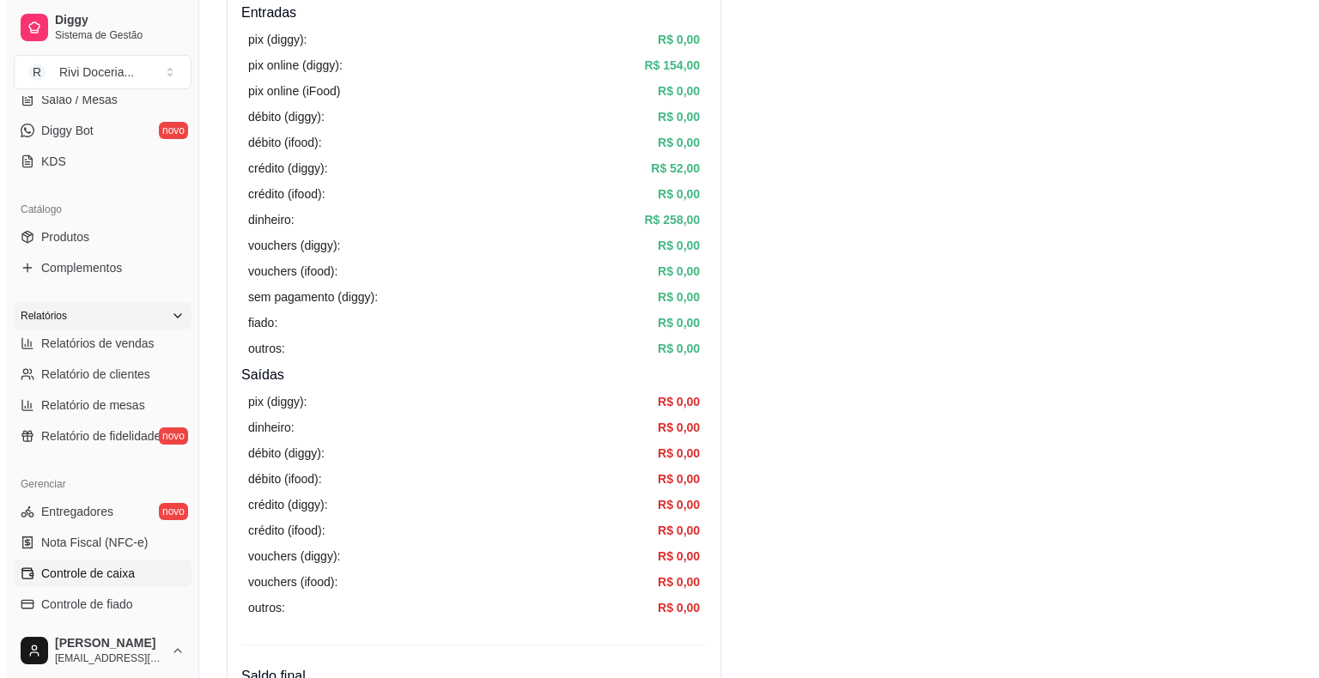
scroll to position [0, 0]
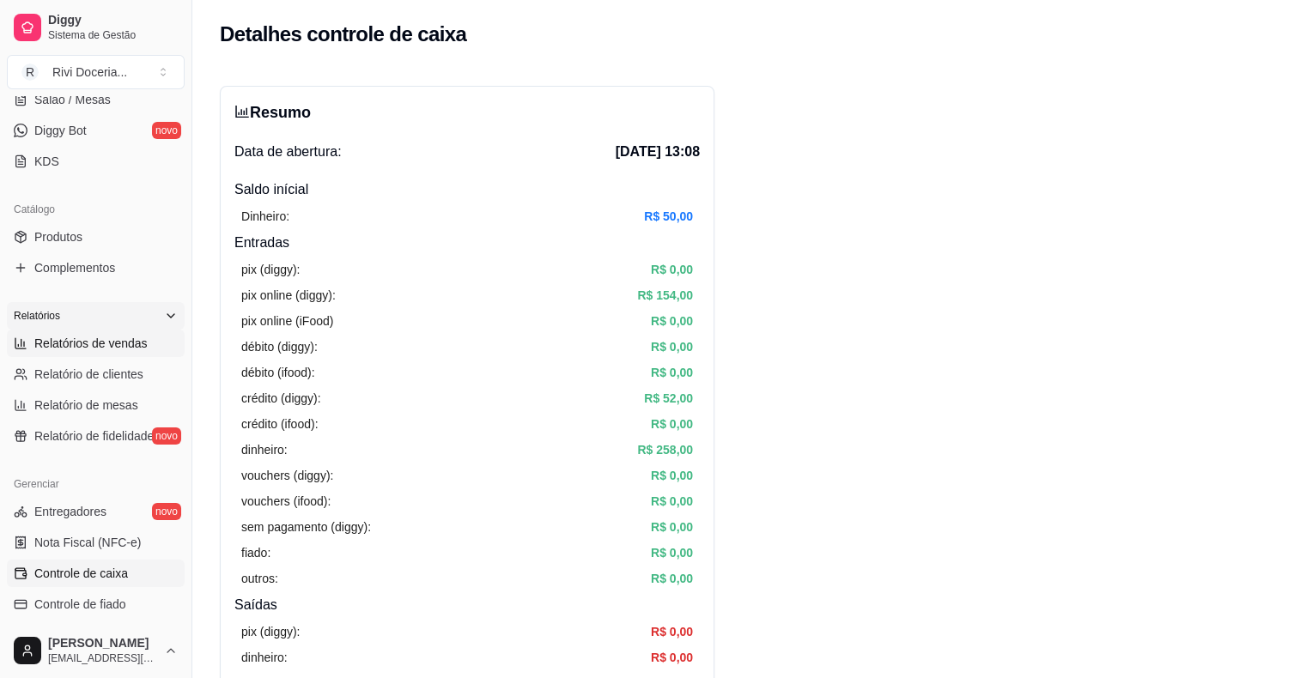
click at [121, 331] on link "Relatórios de vendas" at bounding box center [96, 343] width 178 height 27
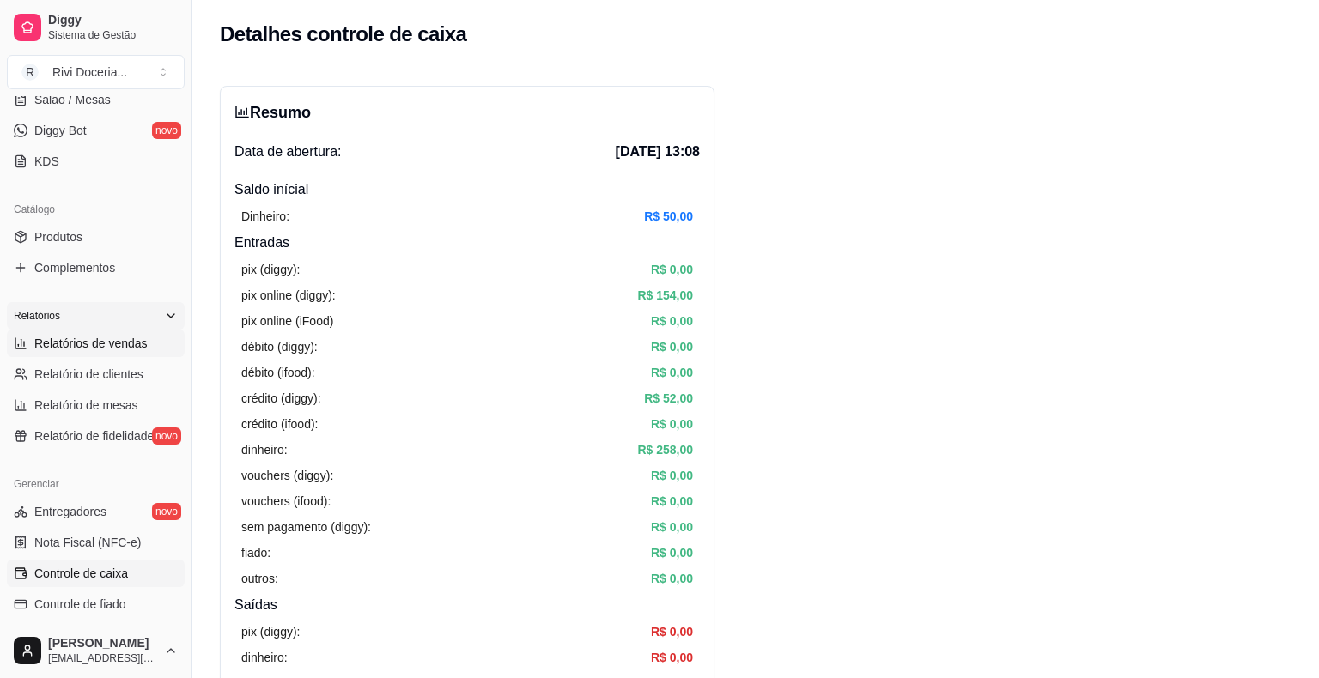
select select "ALL"
select select "0"
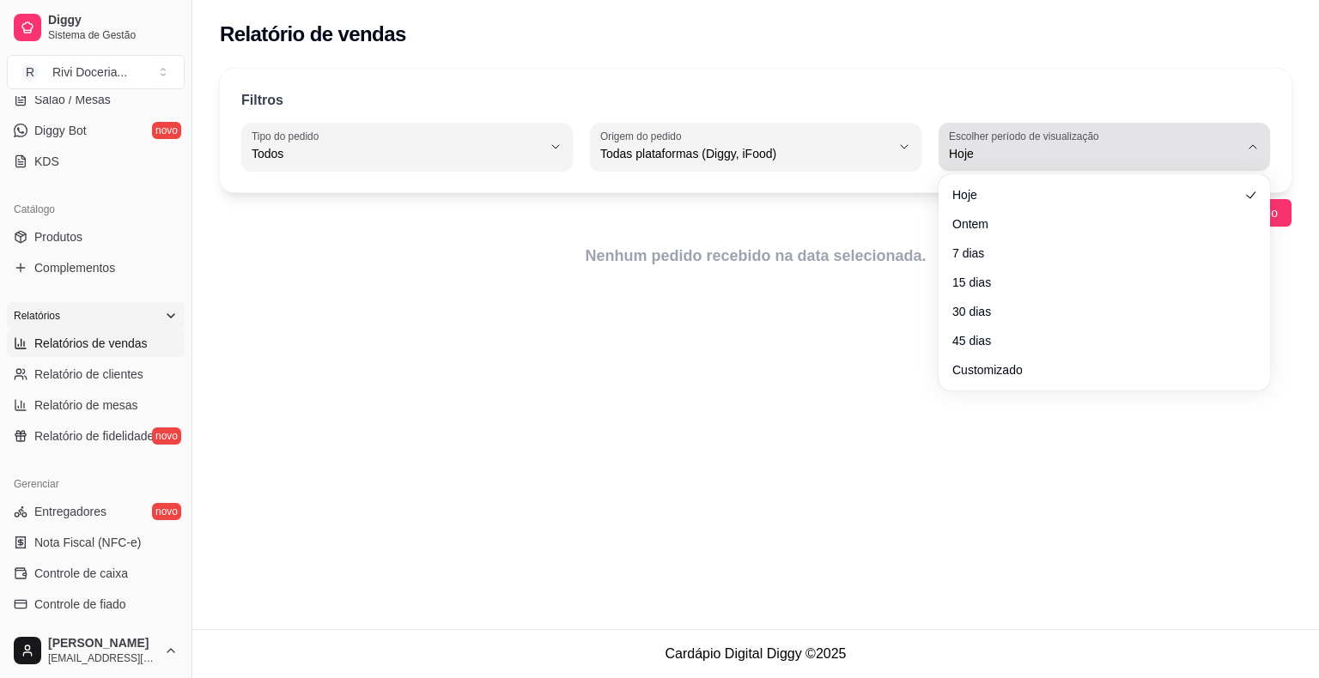
click at [1187, 164] on button "Escolher período de visualização Hoje" at bounding box center [1105, 147] width 332 height 48
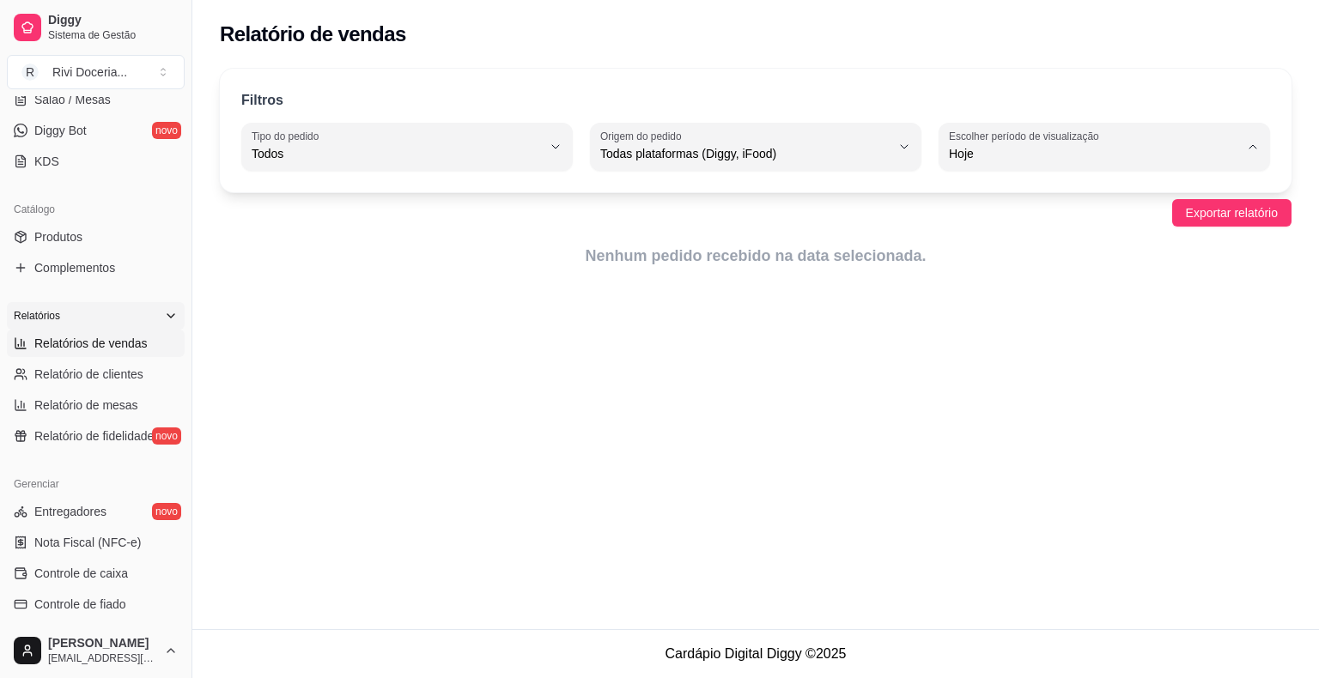
click at [994, 368] on span "Customizado" at bounding box center [1096, 362] width 276 height 16
type input "-1"
select select "-1"
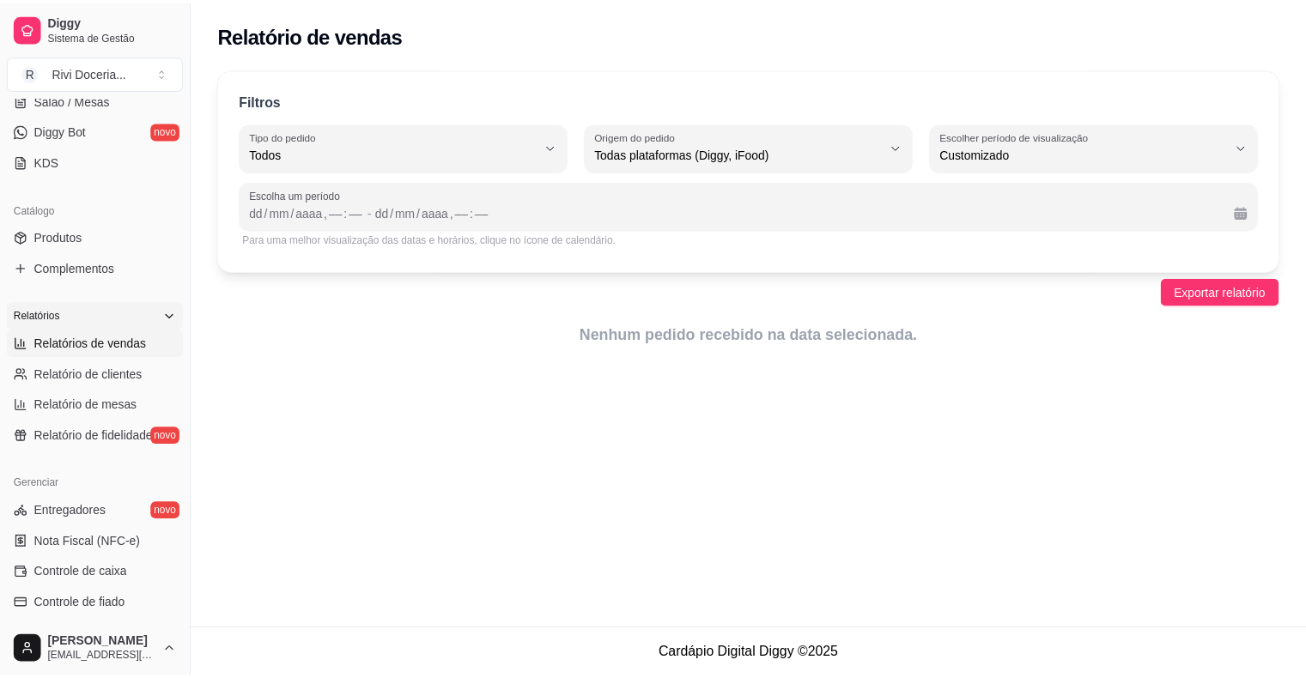
scroll to position [16, 0]
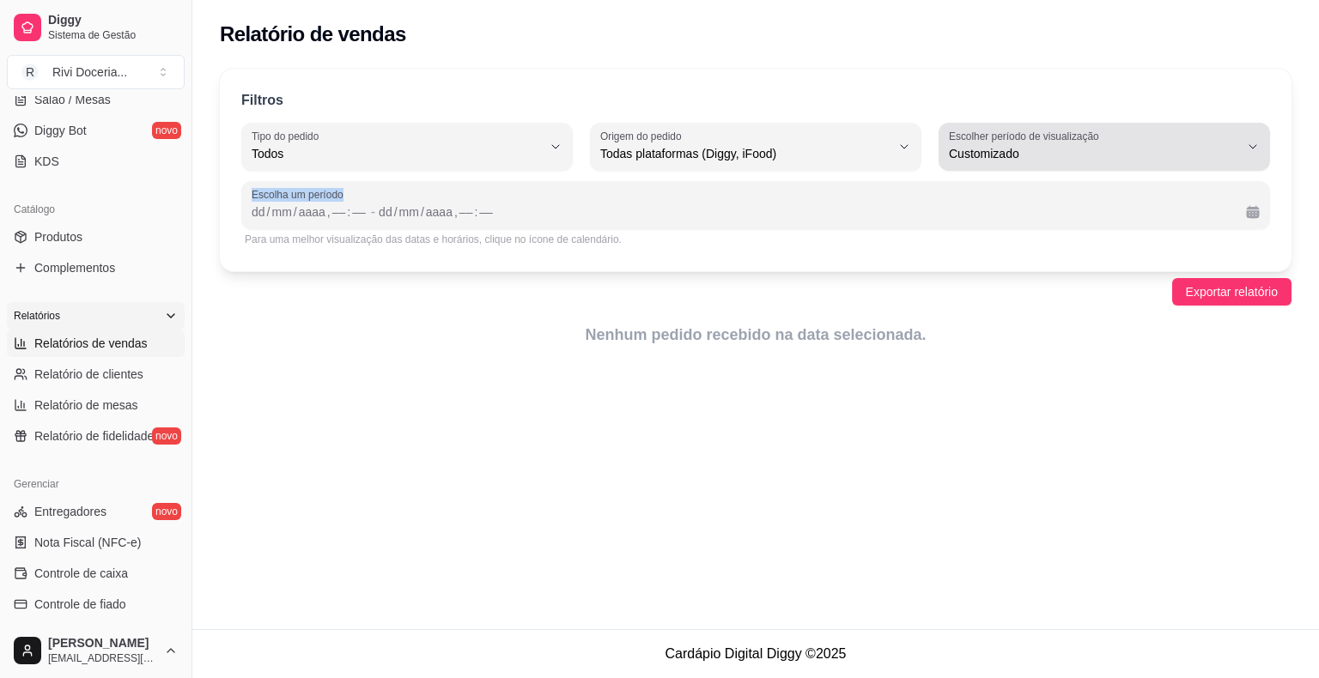
drag, startPoint x: 1136, startPoint y: 173, endPoint x: 1138, endPoint y: 160, distance: 13.0
click at [1138, 160] on div "Filtros ALL Tipo do pedido Todos Entrega Retirada Mesa Consumo local Tipo do pe…" at bounding box center [756, 170] width 1072 height 203
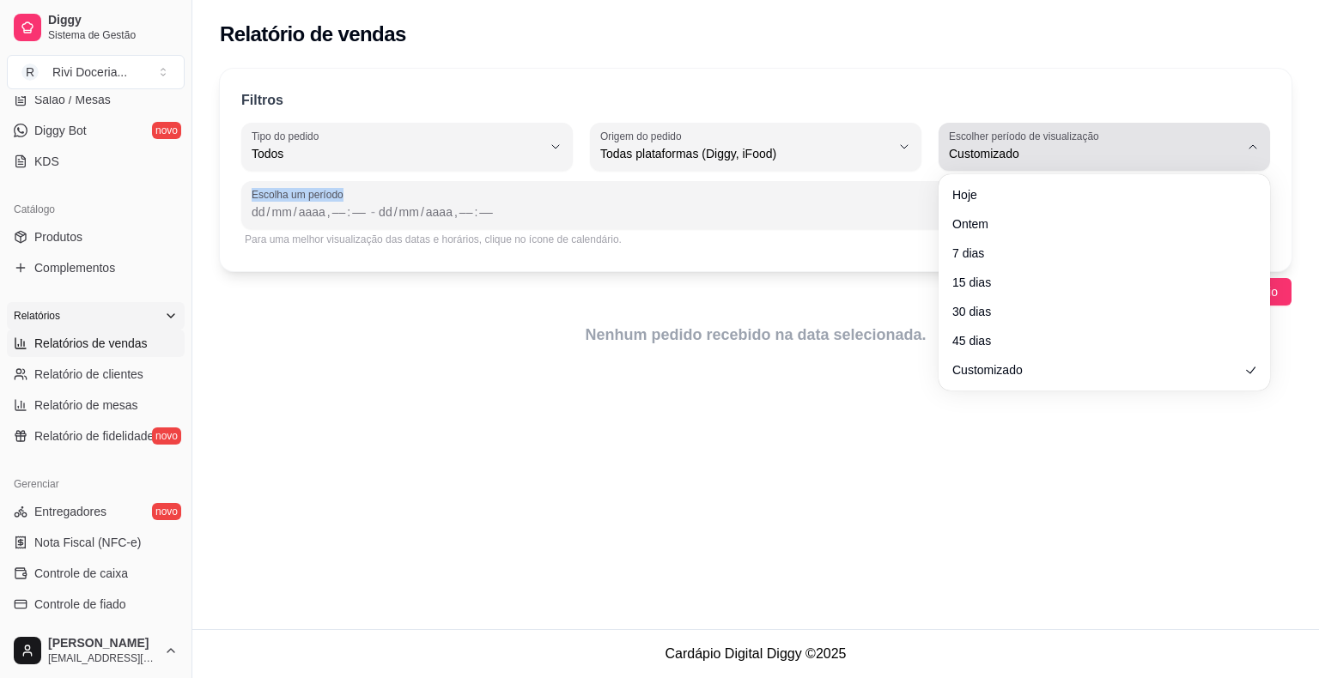
click at [1138, 160] on span "Customizado" at bounding box center [1094, 153] width 290 height 17
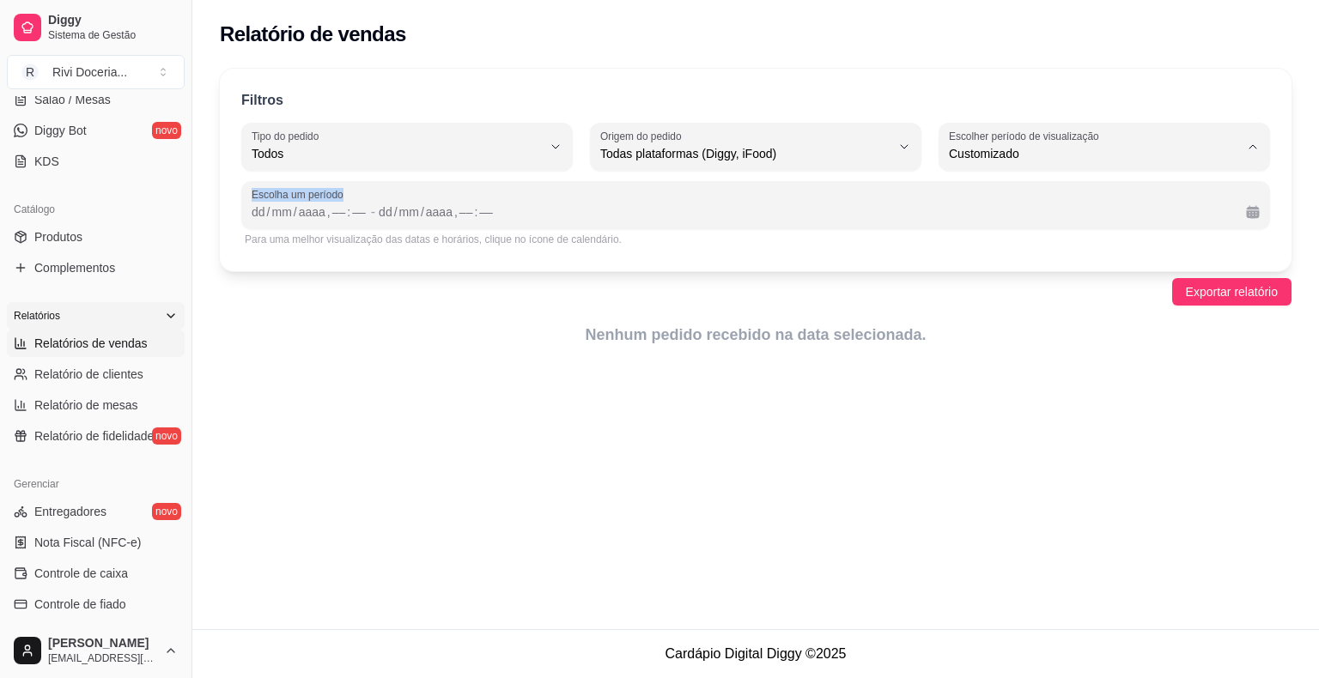
click at [972, 227] on span "Ontem" at bounding box center [1096, 222] width 276 height 16
type input "1"
select select "1"
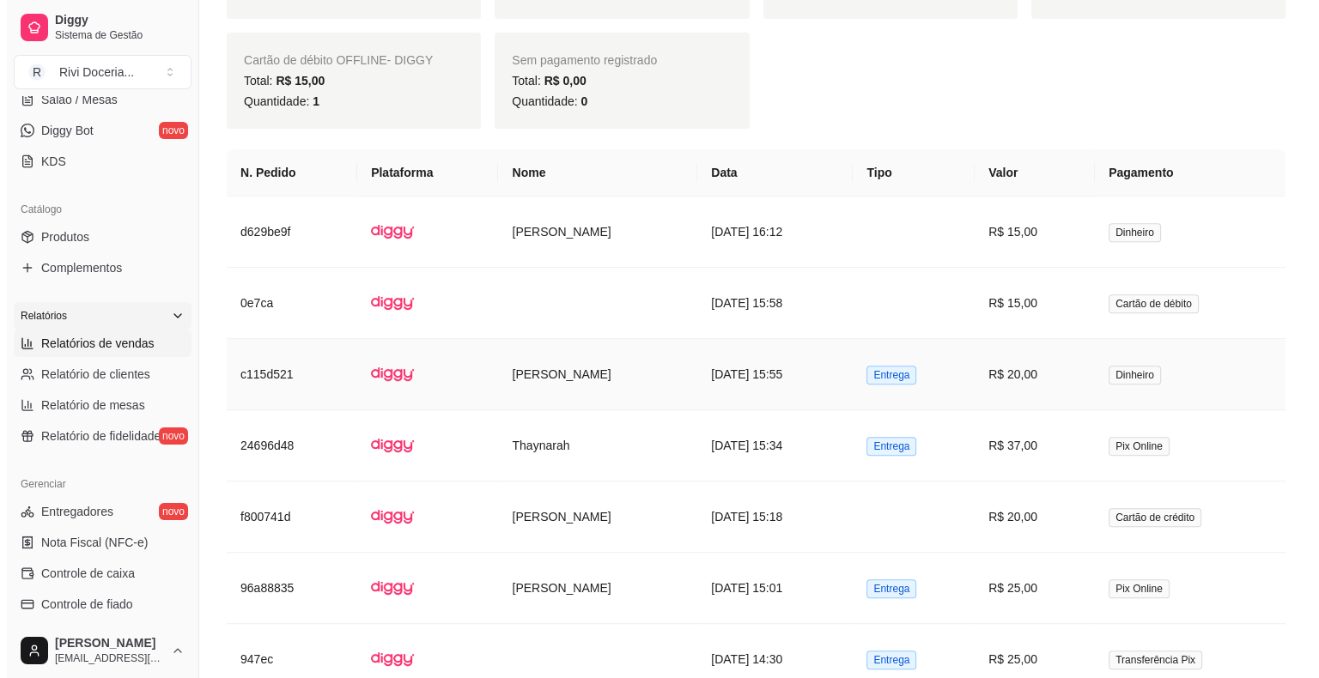
scroll to position [715, 0]
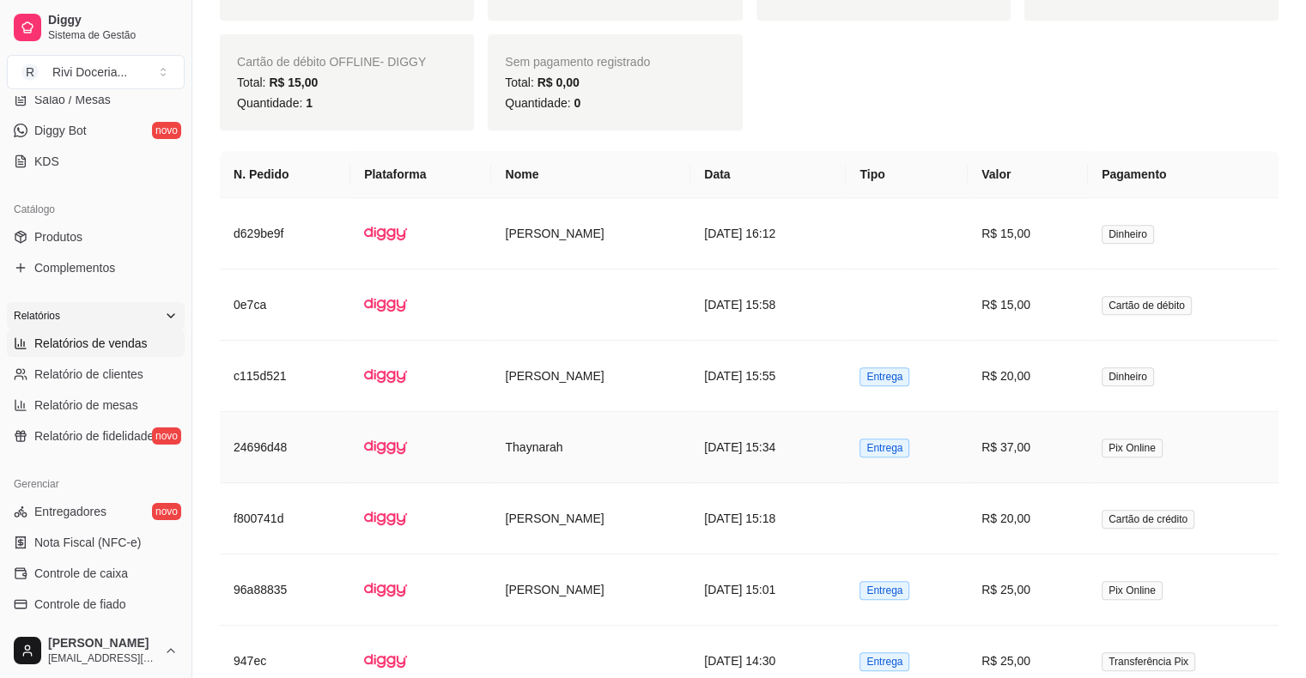
click at [968, 465] on td "Entrega" at bounding box center [907, 447] width 122 height 71
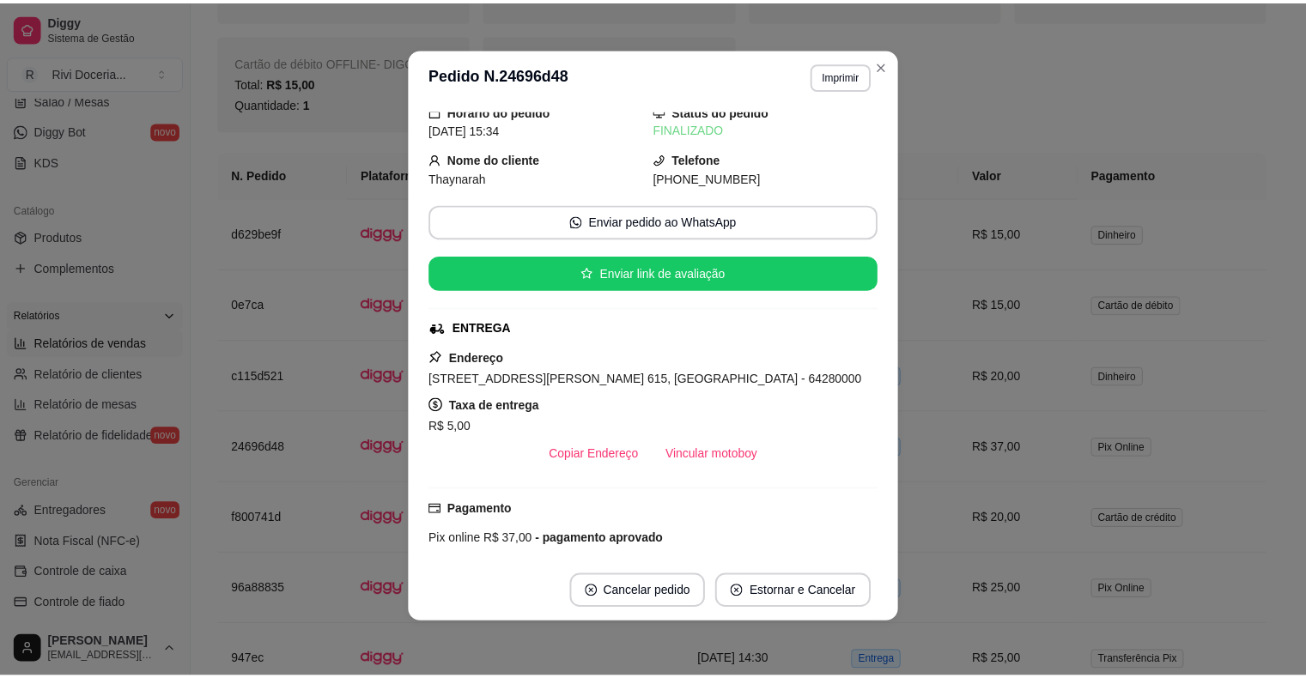
scroll to position [0, 0]
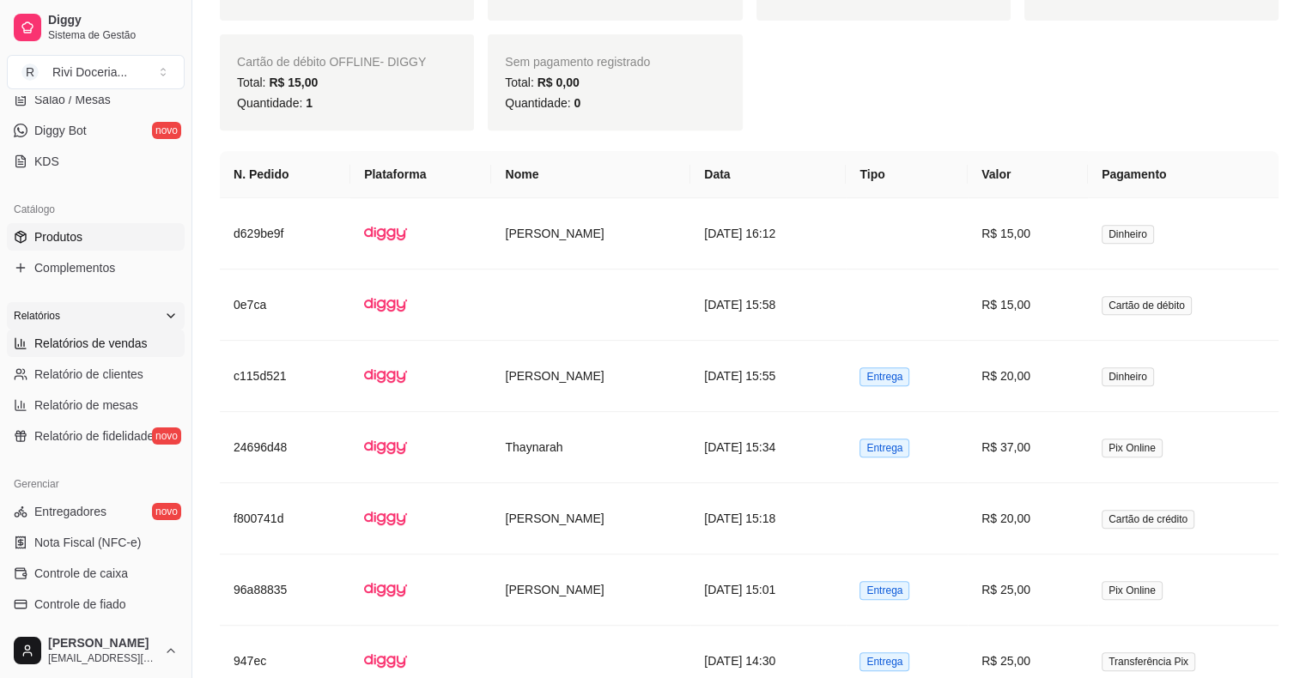
click at [94, 232] on link "Produtos" at bounding box center [96, 236] width 178 height 27
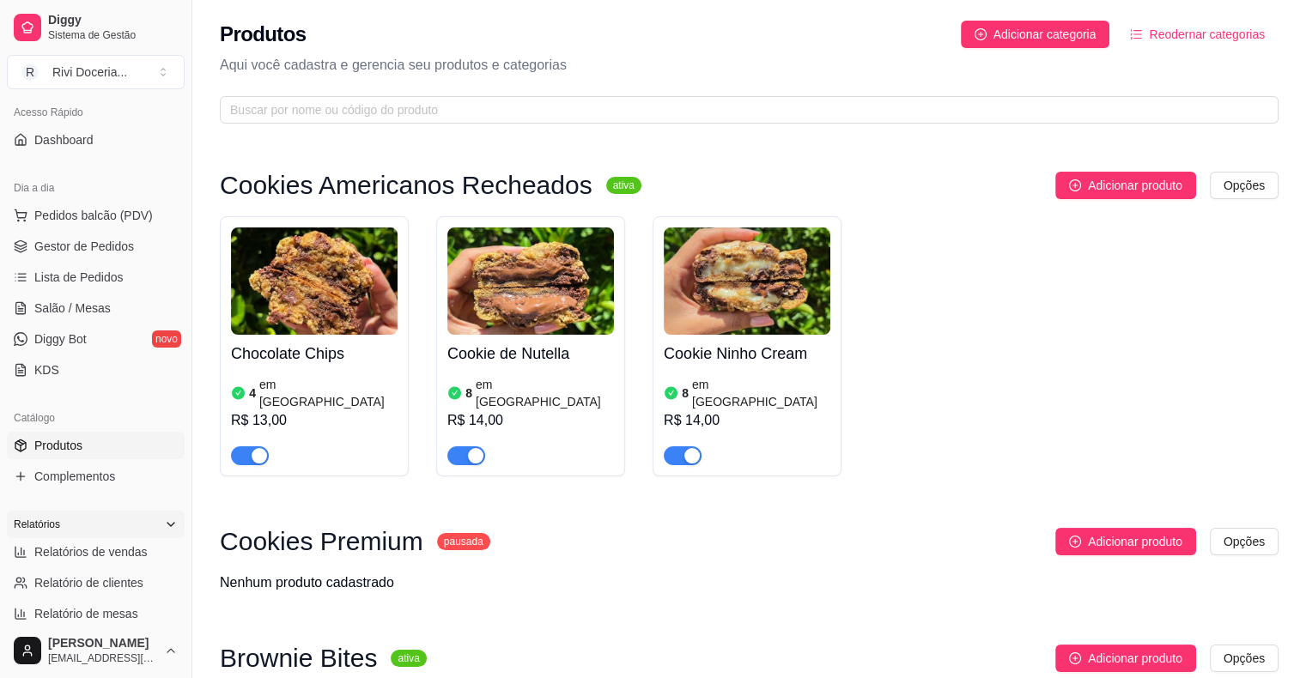
scroll to position [116, 0]
click at [109, 289] on link "Lista de Pedidos" at bounding box center [96, 278] width 178 height 27
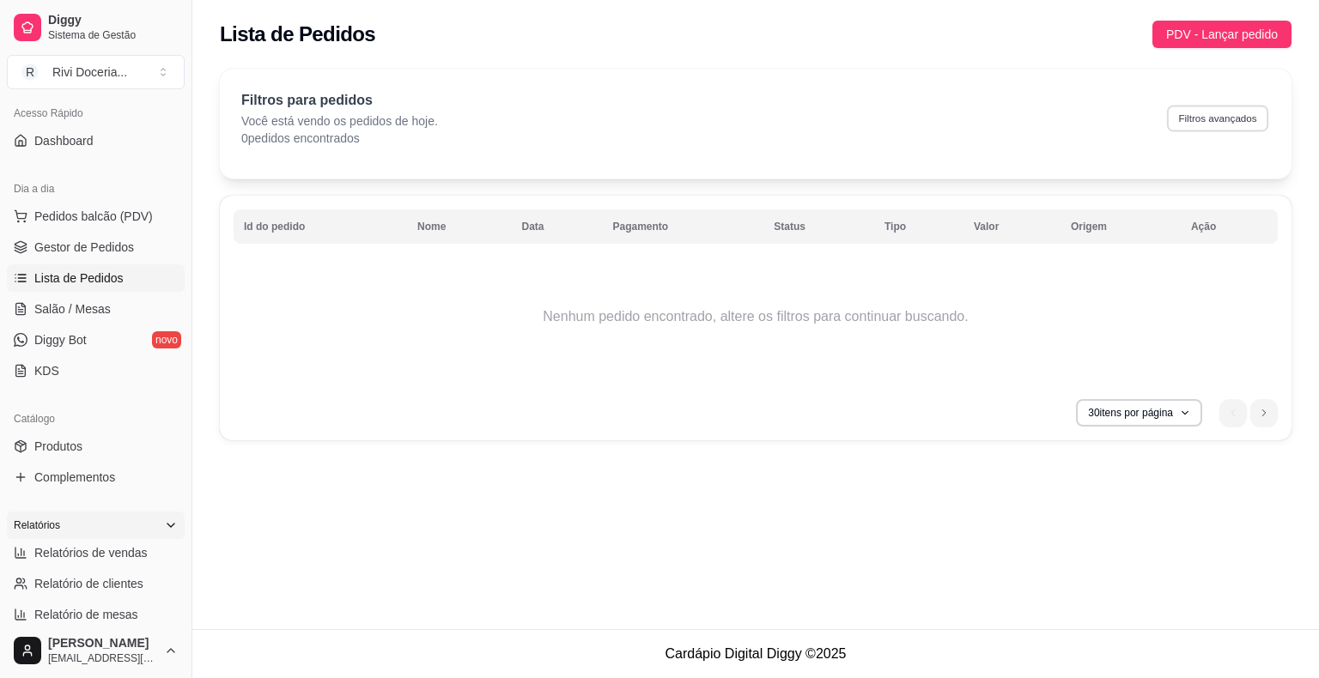
click at [1219, 122] on button "Filtros avançados" at bounding box center [1217, 118] width 101 height 27
select select "0"
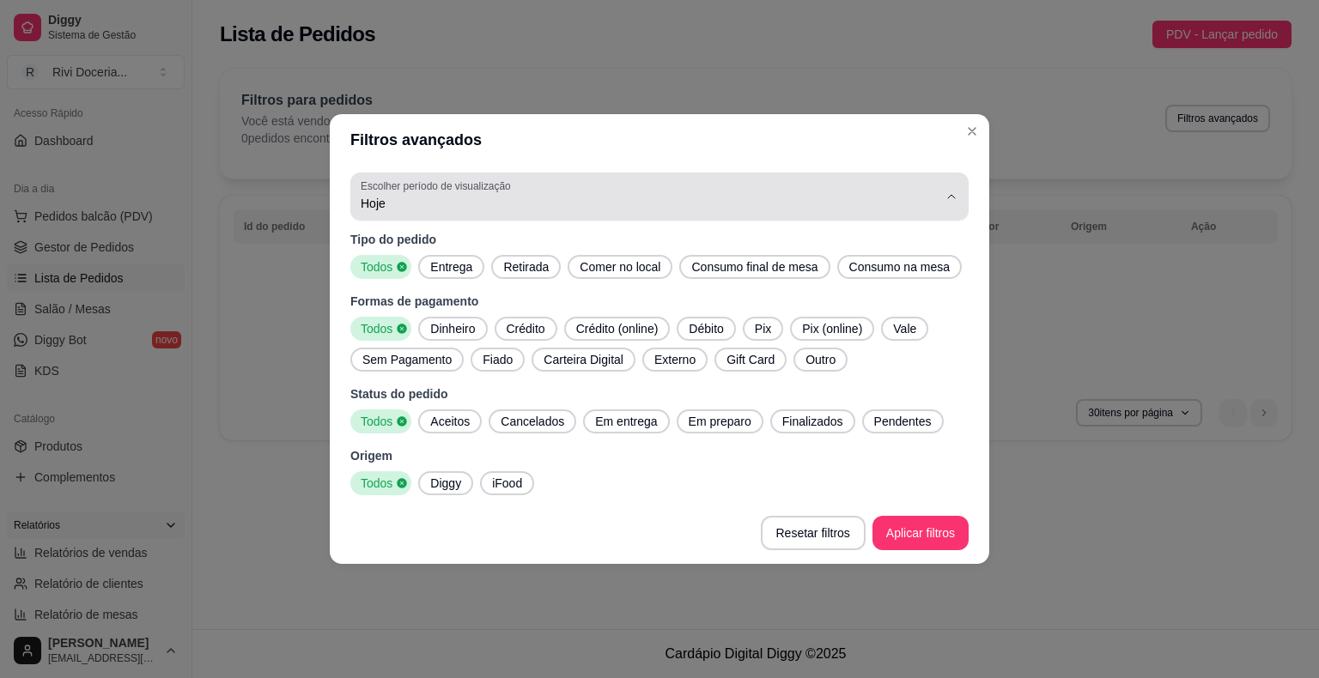
click at [405, 208] on span "Hoje" at bounding box center [649, 203] width 577 height 17
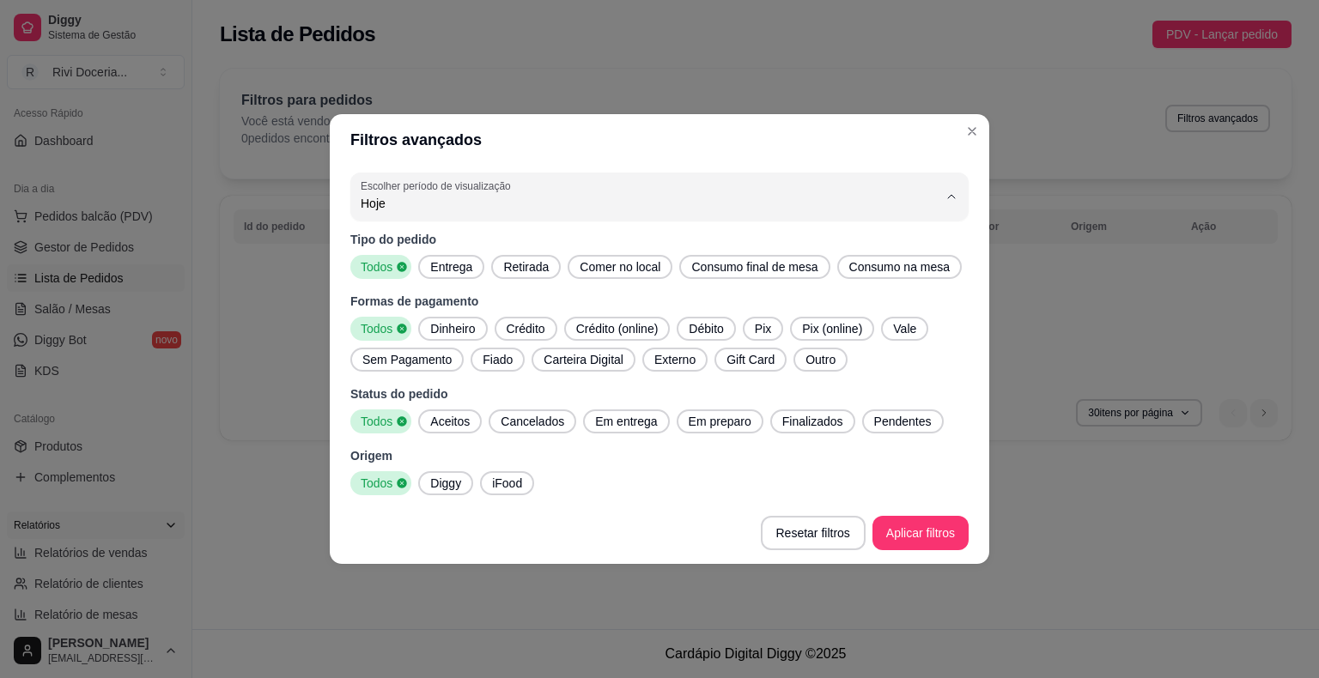
click at [409, 275] on span "Ontem" at bounding box center [651, 273] width 551 height 16
type input "1"
select select "1"
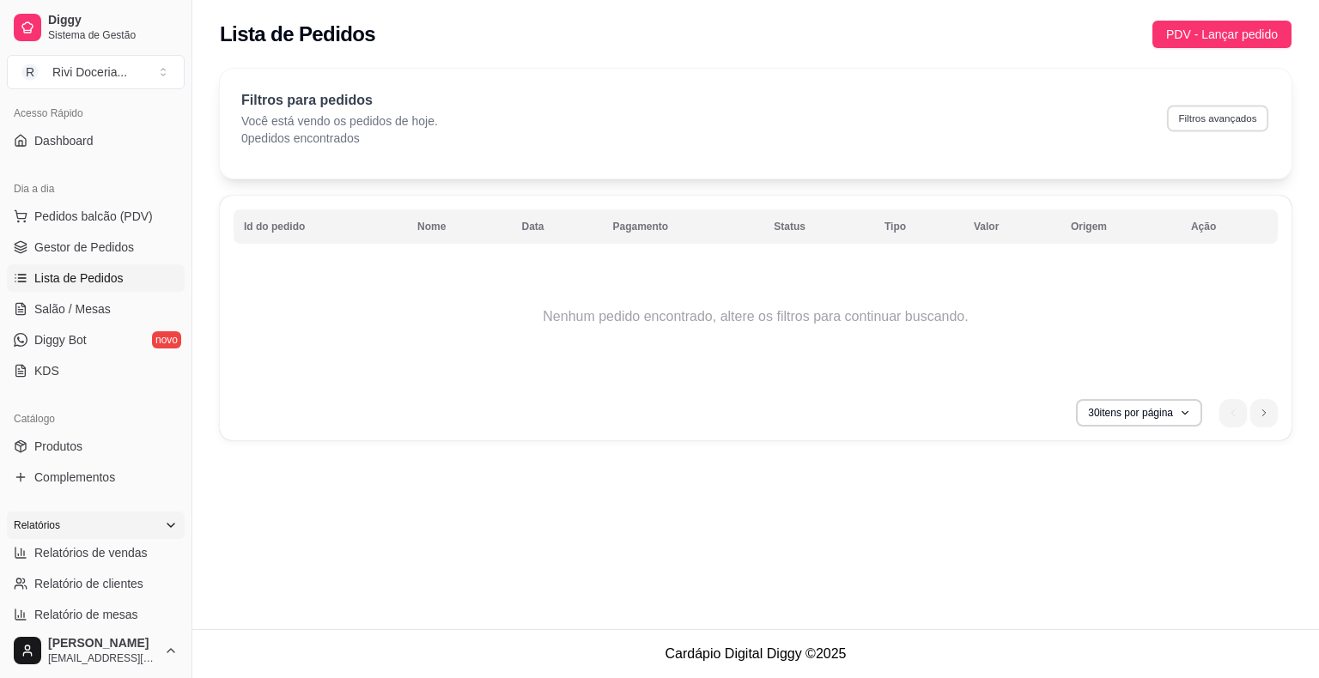
click at [1239, 123] on button "Filtros avançados" at bounding box center [1217, 118] width 101 height 27
select select "0"
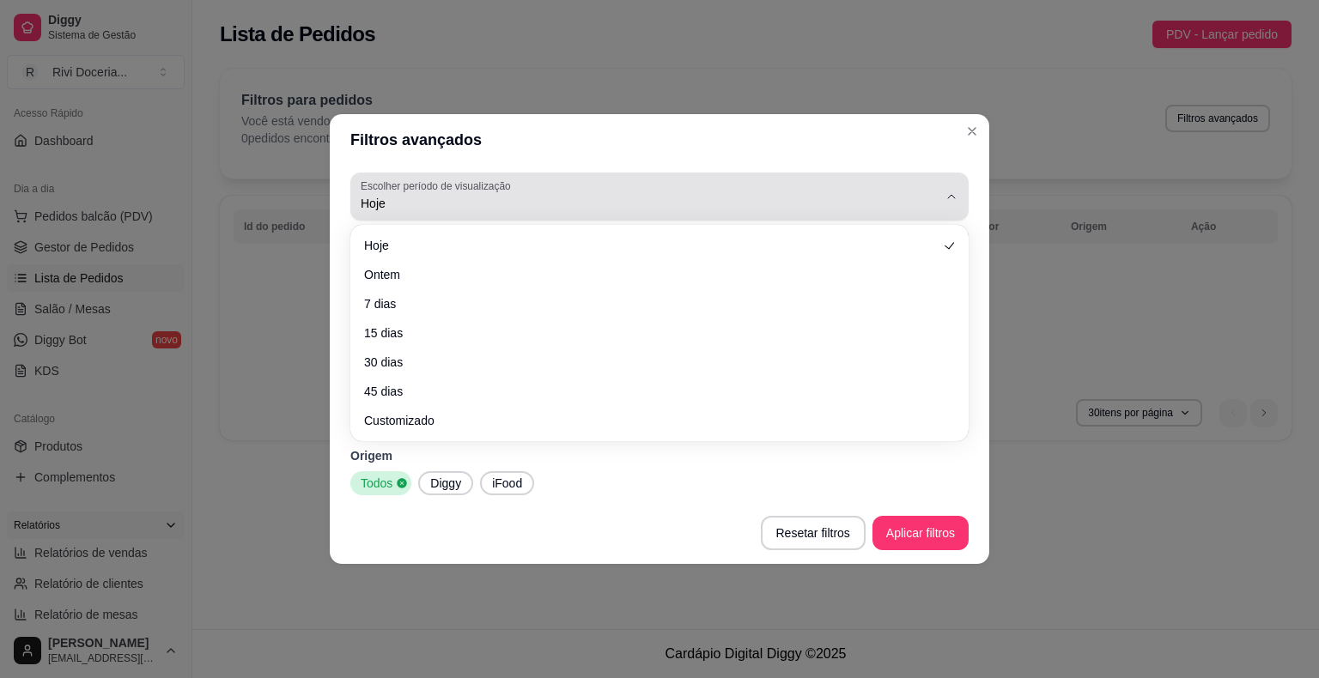
click at [560, 206] on span "Hoje" at bounding box center [649, 203] width 577 height 17
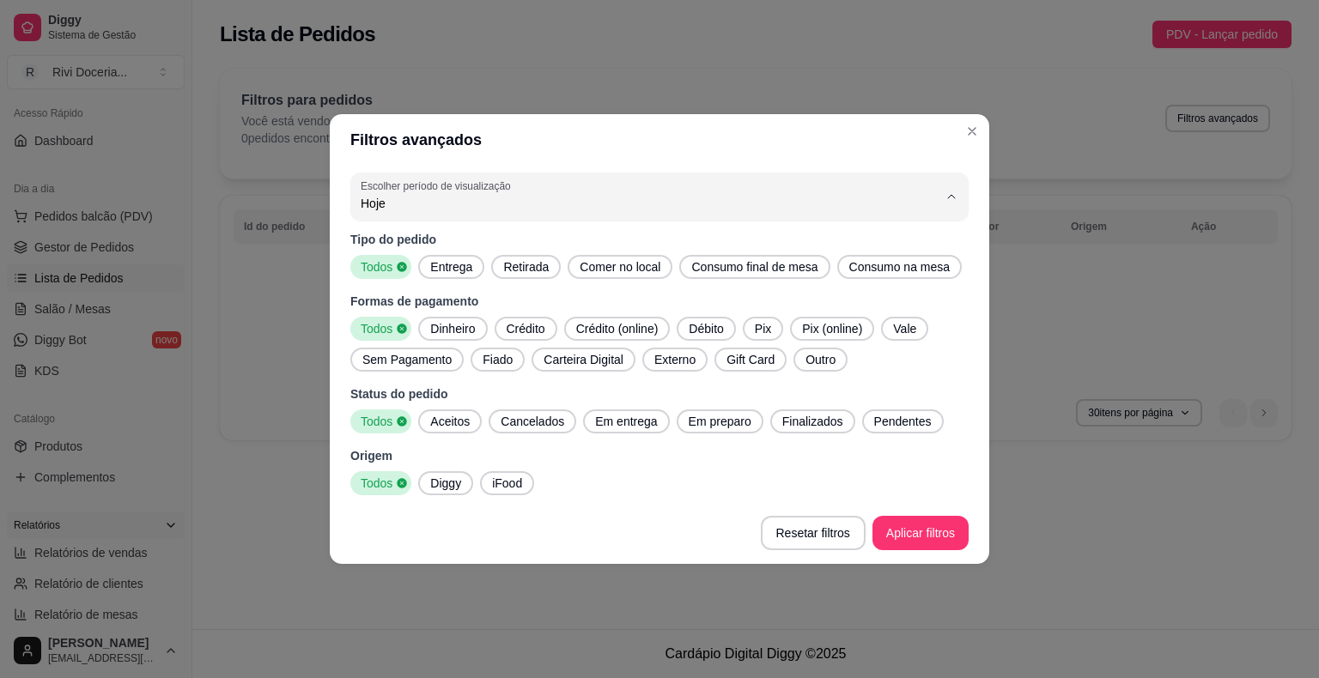
click at [461, 267] on span "Ontem" at bounding box center [651, 273] width 551 height 16
type input "1"
select select "1"
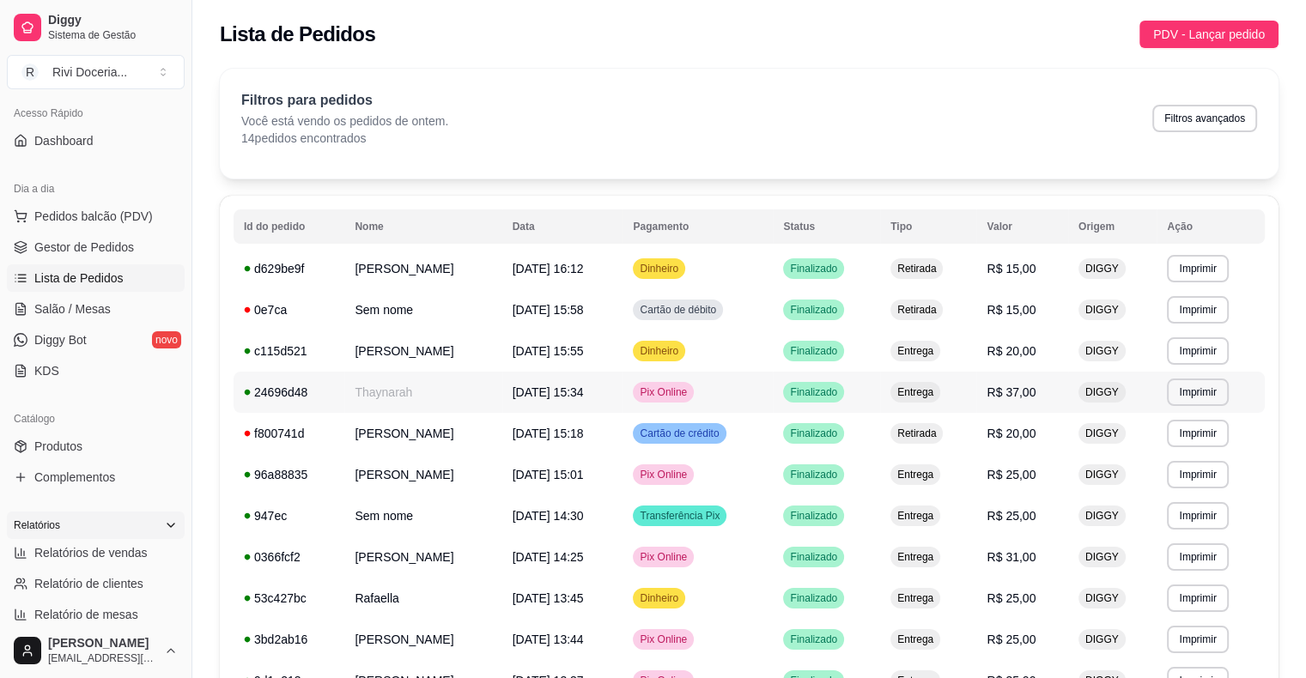
click at [763, 402] on td "Pix Online" at bounding box center [698, 392] width 150 height 41
click at [72, 283] on span "Lista de Pedidos" at bounding box center [78, 278] width 89 height 17
click at [78, 313] on span "Salão / Mesas" at bounding box center [72, 309] width 76 height 17
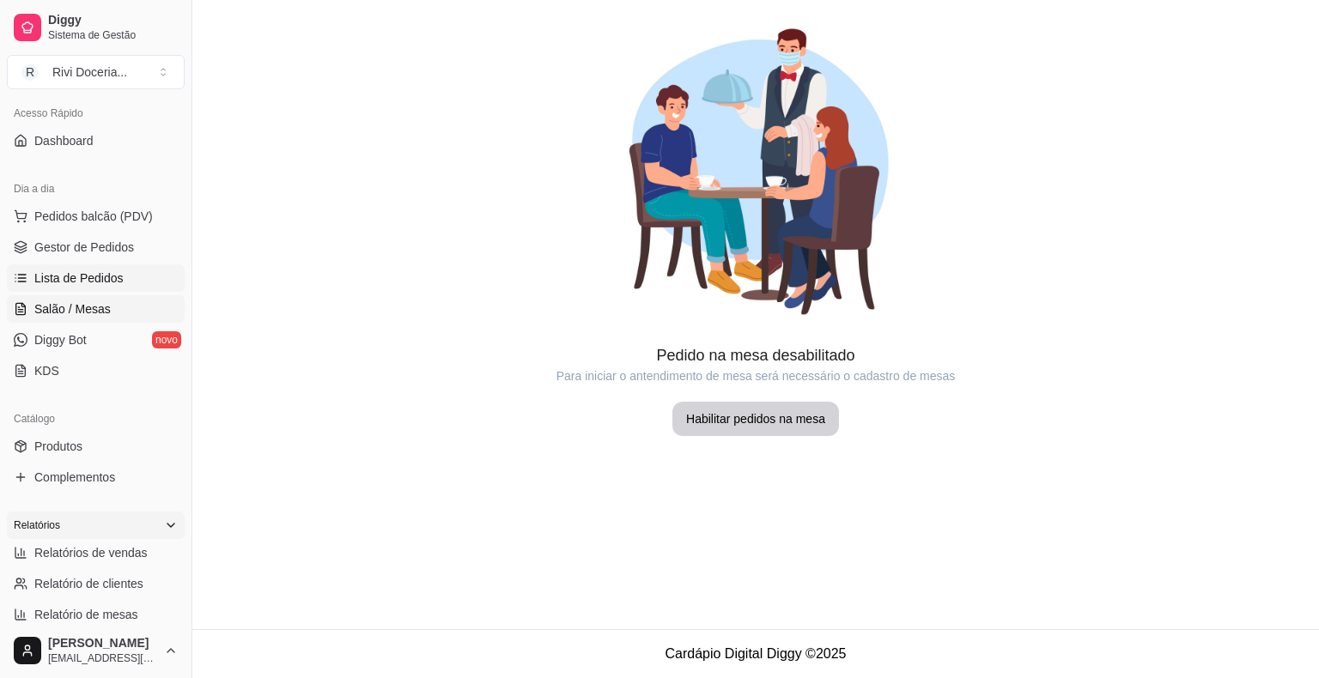
click at [69, 277] on span "Lista de Pedidos" at bounding box center [78, 278] width 89 height 17
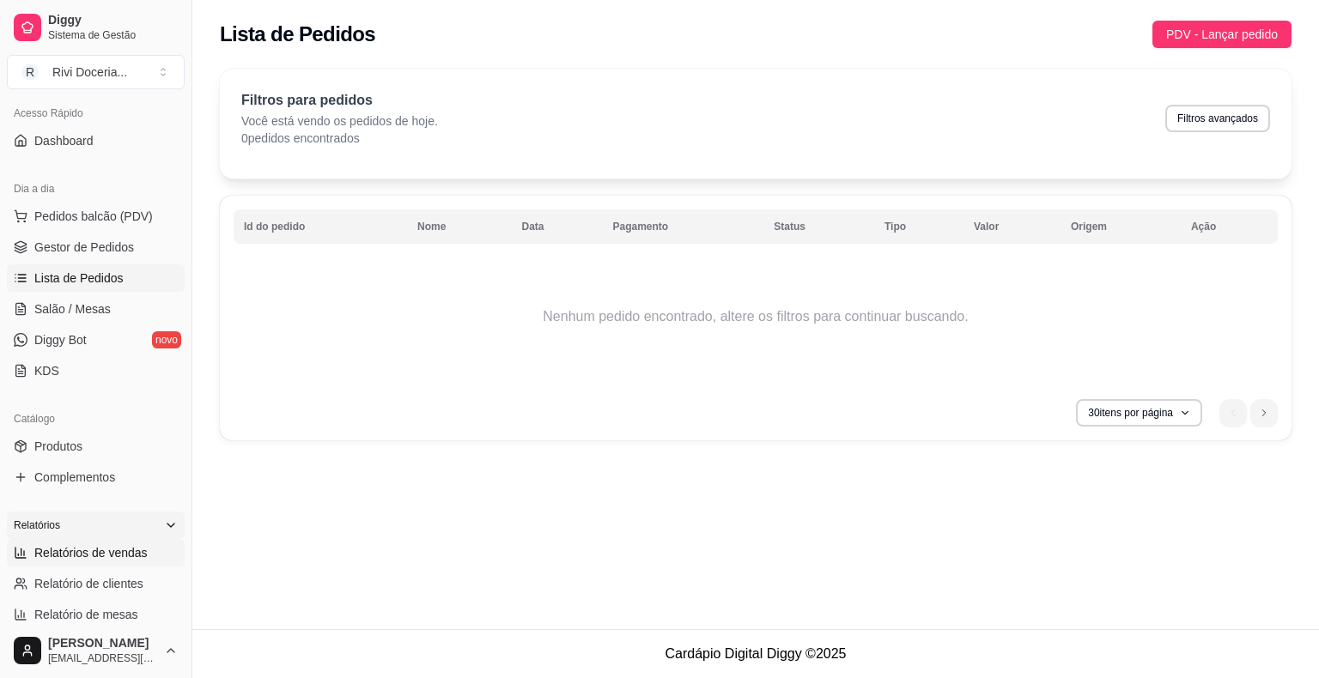
click at [110, 562] on link "Relatórios de vendas" at bounding box center [96, 552] width 178 height 27
select select "ALL"
select select "0"
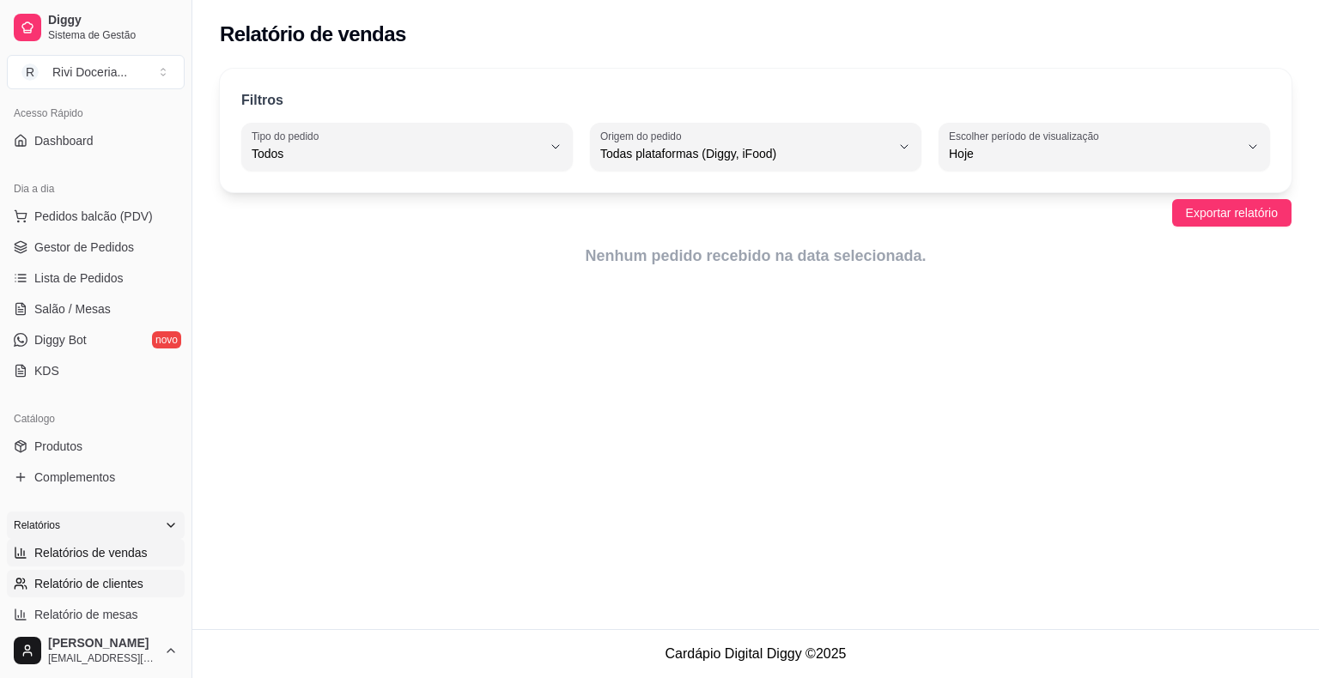
click at [96, 586] on span "Relatório de clientes" at bounding box center [88, 583] width 109 height 17
select select "30"
select select "HIGHEST_TOTAL_SPENT_WITH_ORDERS"
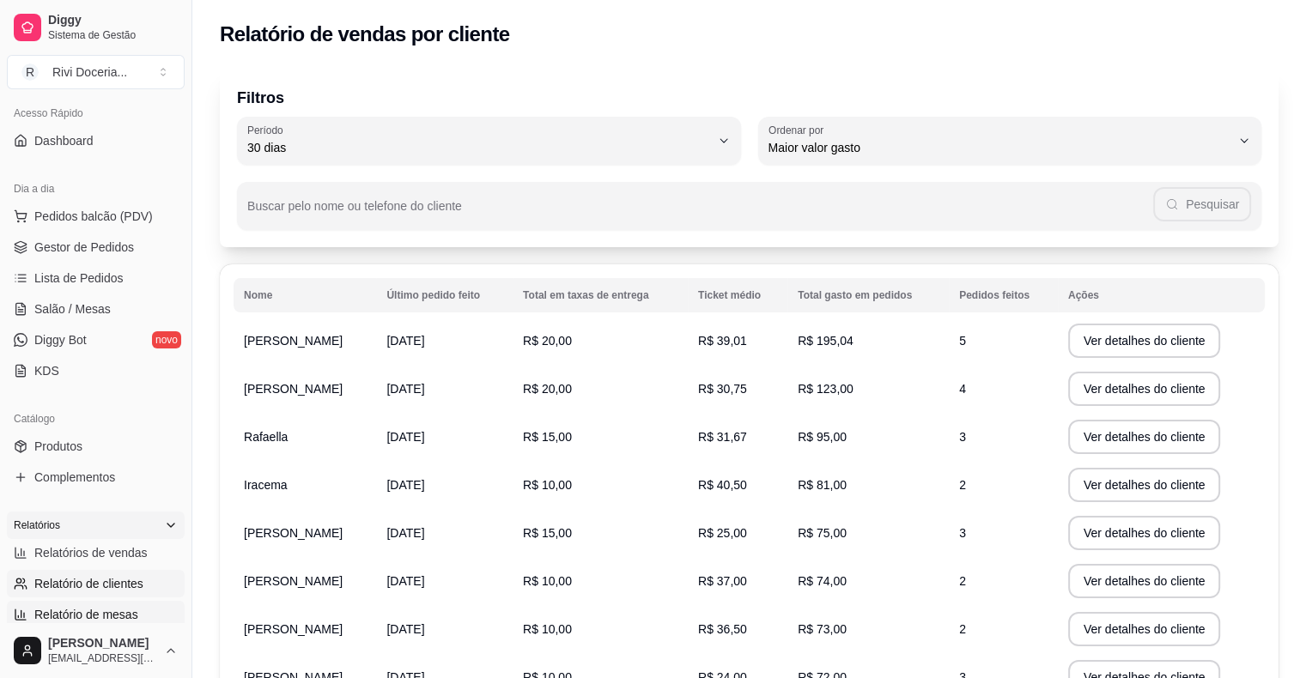
click at [73, 608] on span "Relatório de mesas" at bounding box center [86, 614] width 104 height 17
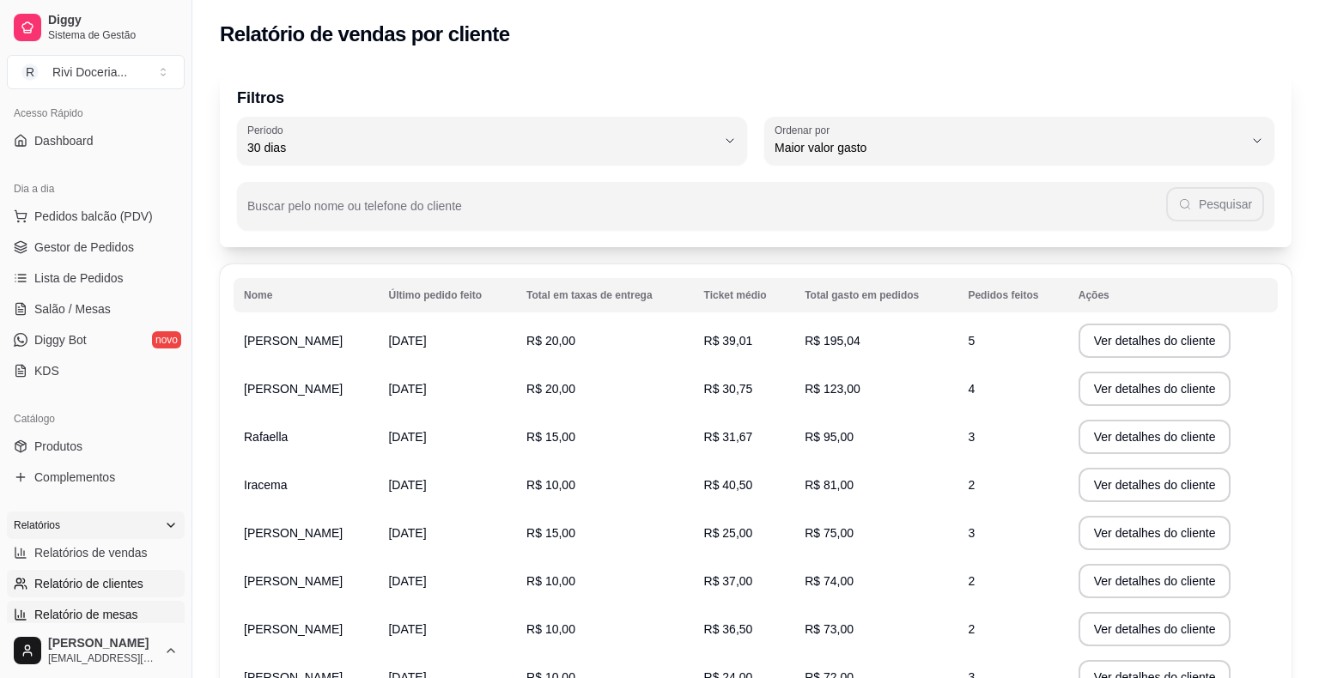
select select "TOTAL_OF_ORDERS"
select select "7"
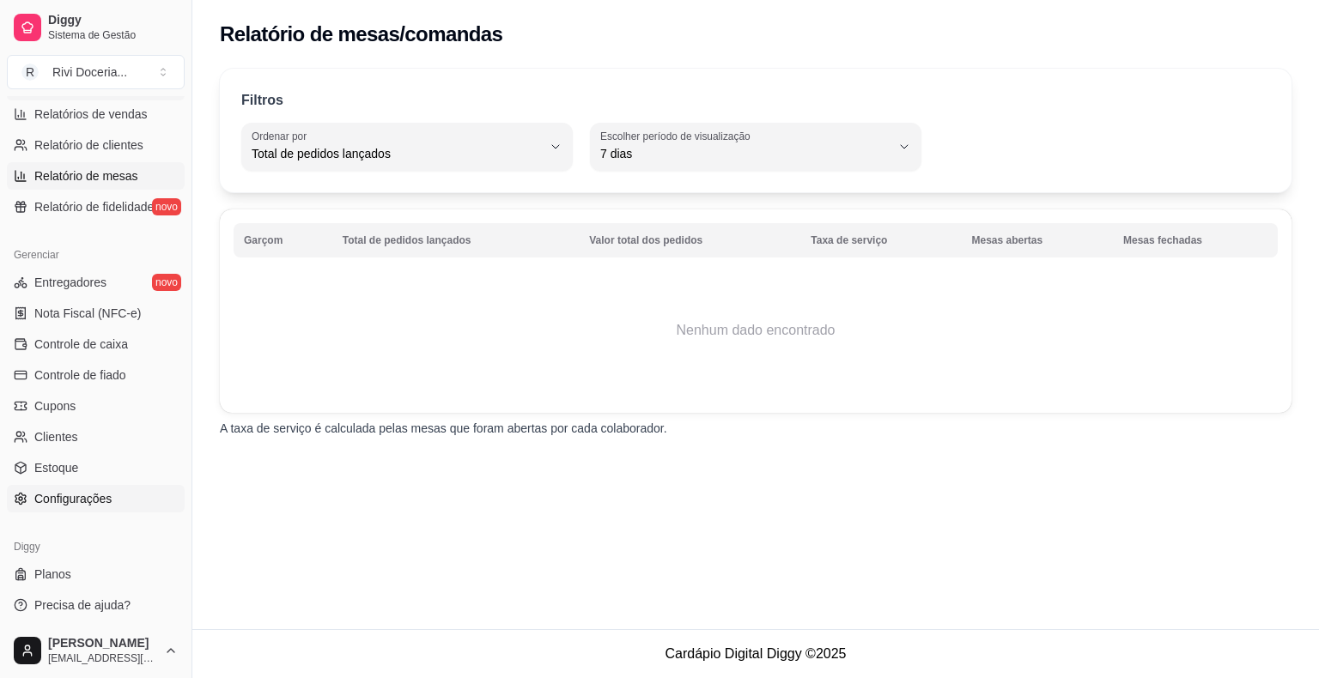
scroll to position [557, 0]
